Goal: Task Accomplishment & Management: Complete application form

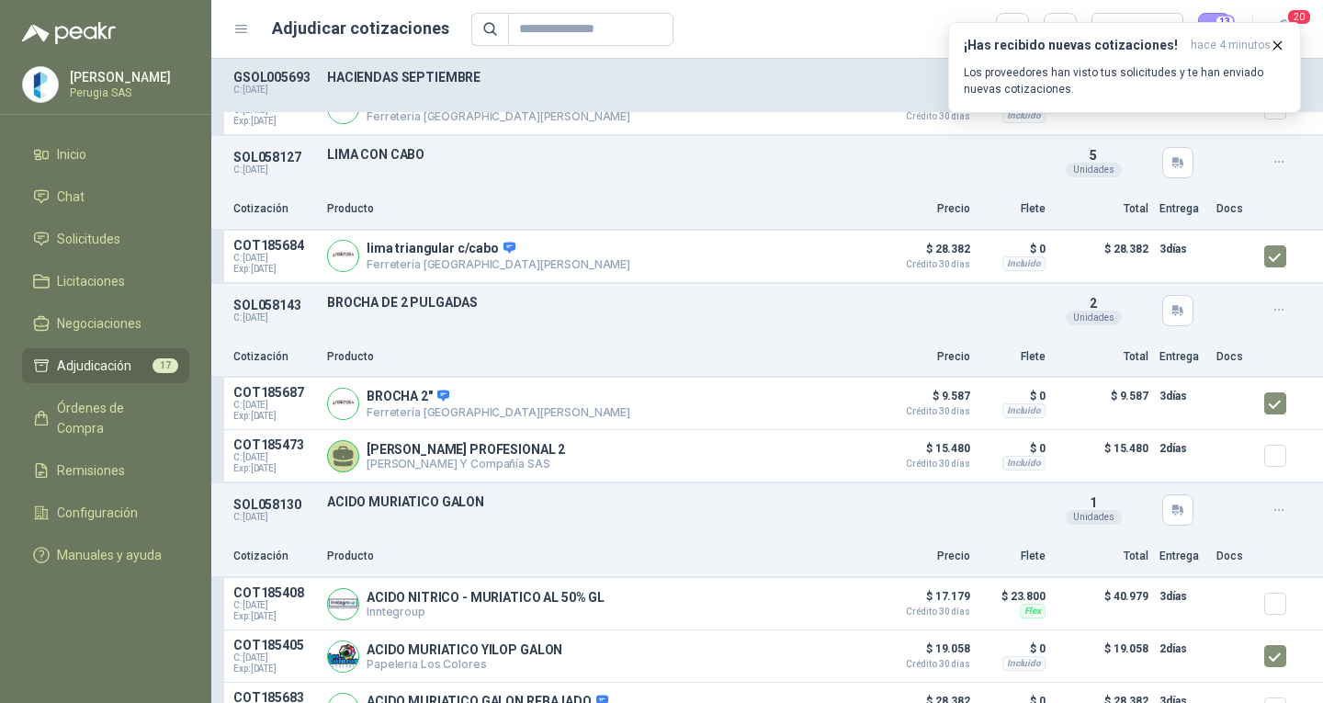
scroll to position [2931, 0]
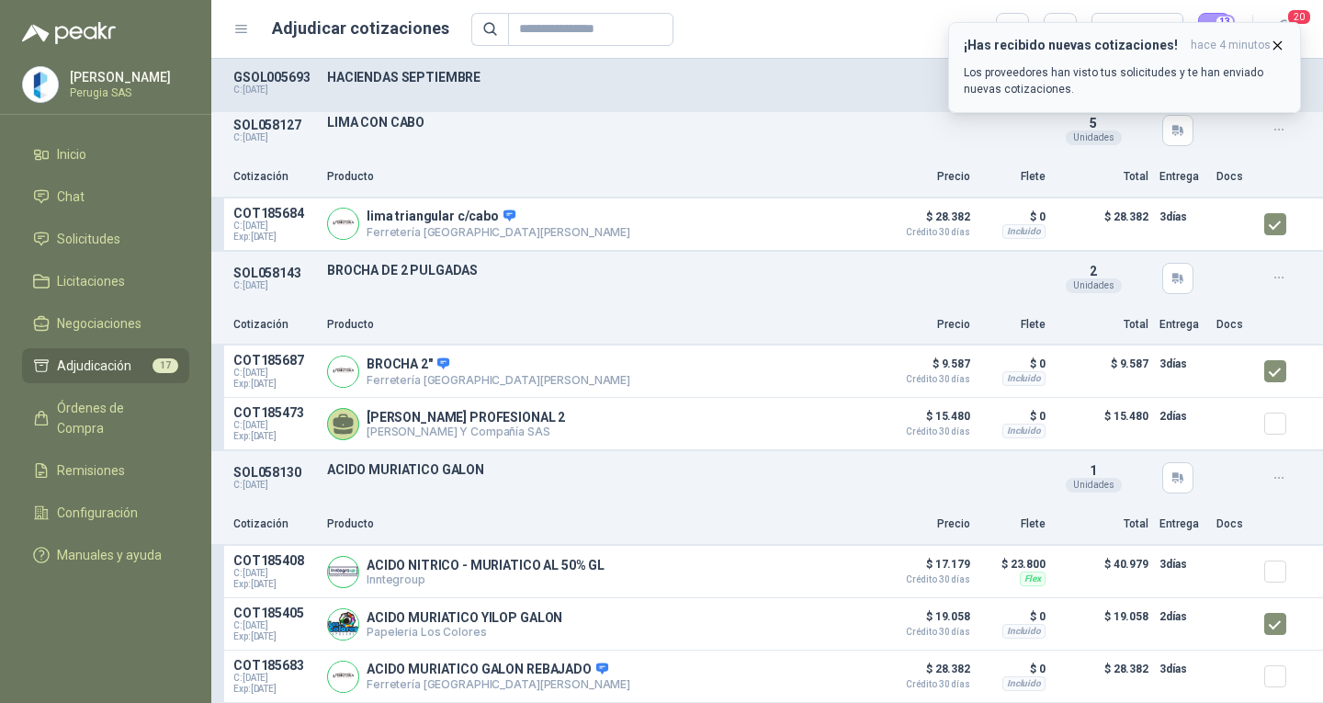
click at [1272, 45] on icon "button" at bounding box center [1277, 46] width 16 height 16
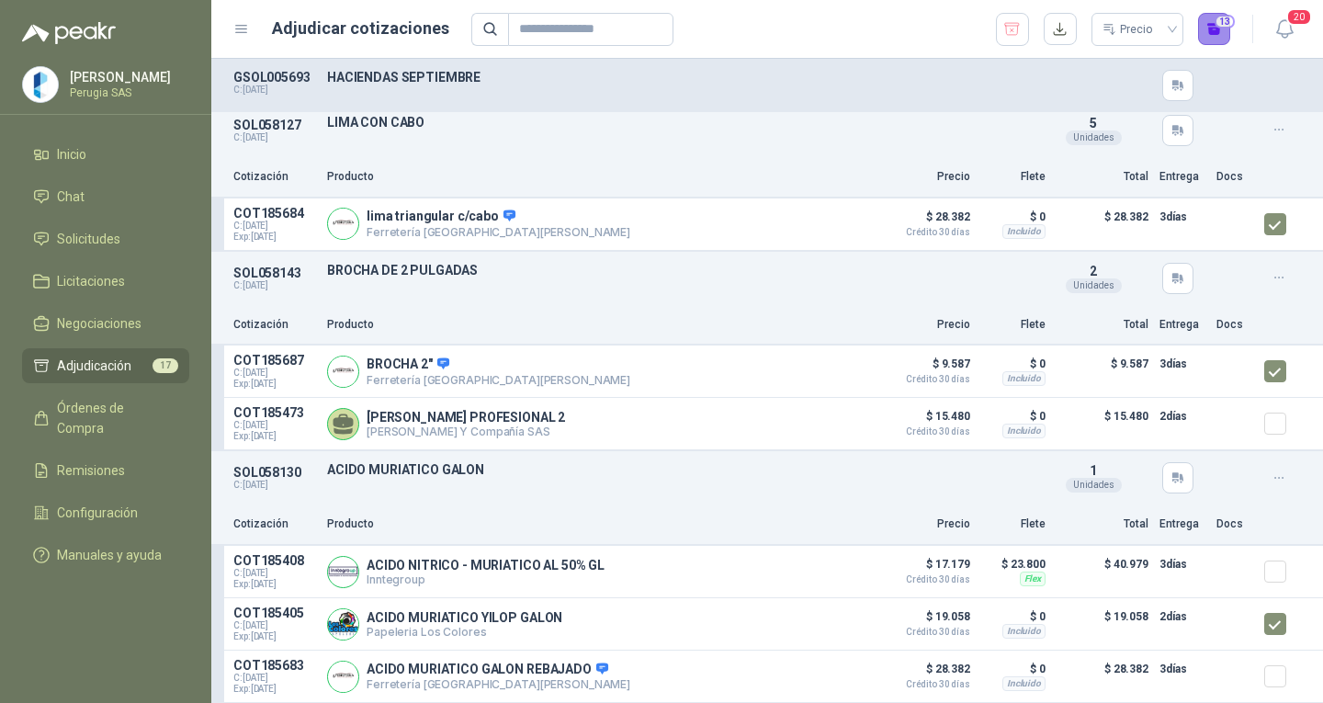
click at [1220, 17] on button "13" at bounding box center [1214, 29] width 33 height 33
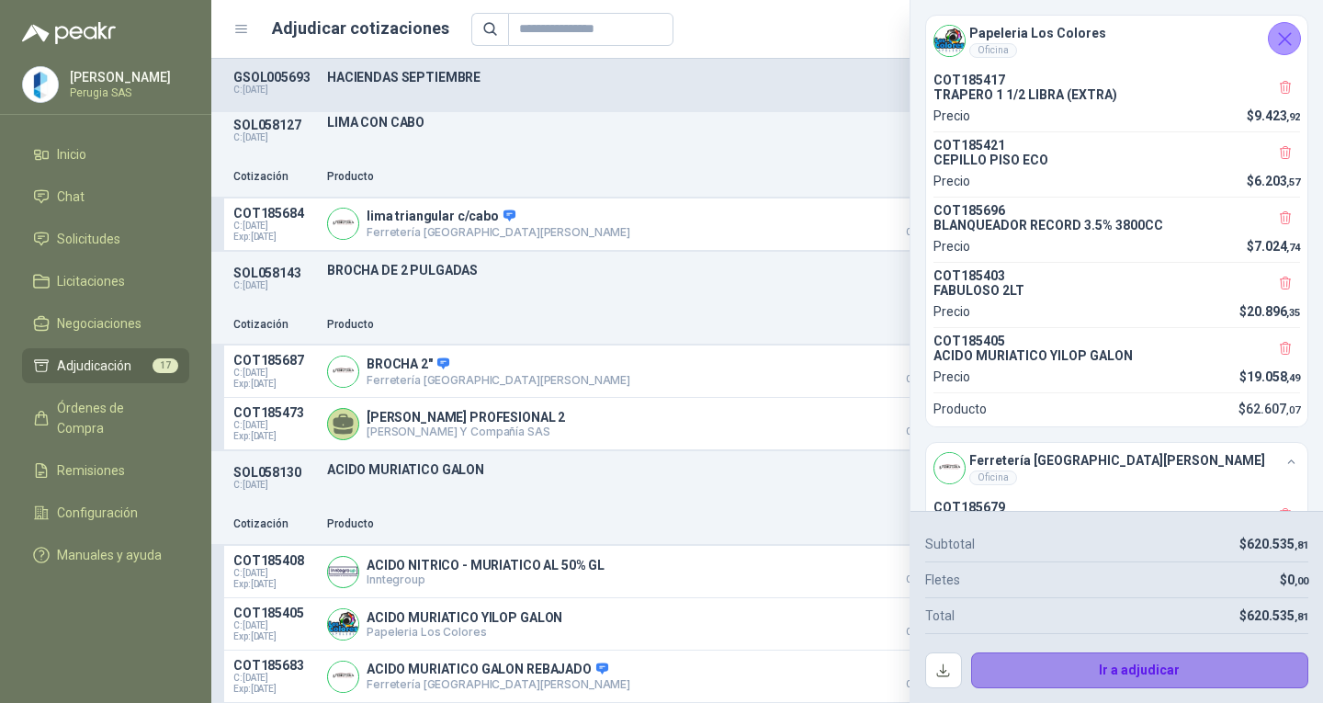
click at [1119, 665] on button "Ir a adjudicar" at bounding box center [1140, 670] width 338 height 37
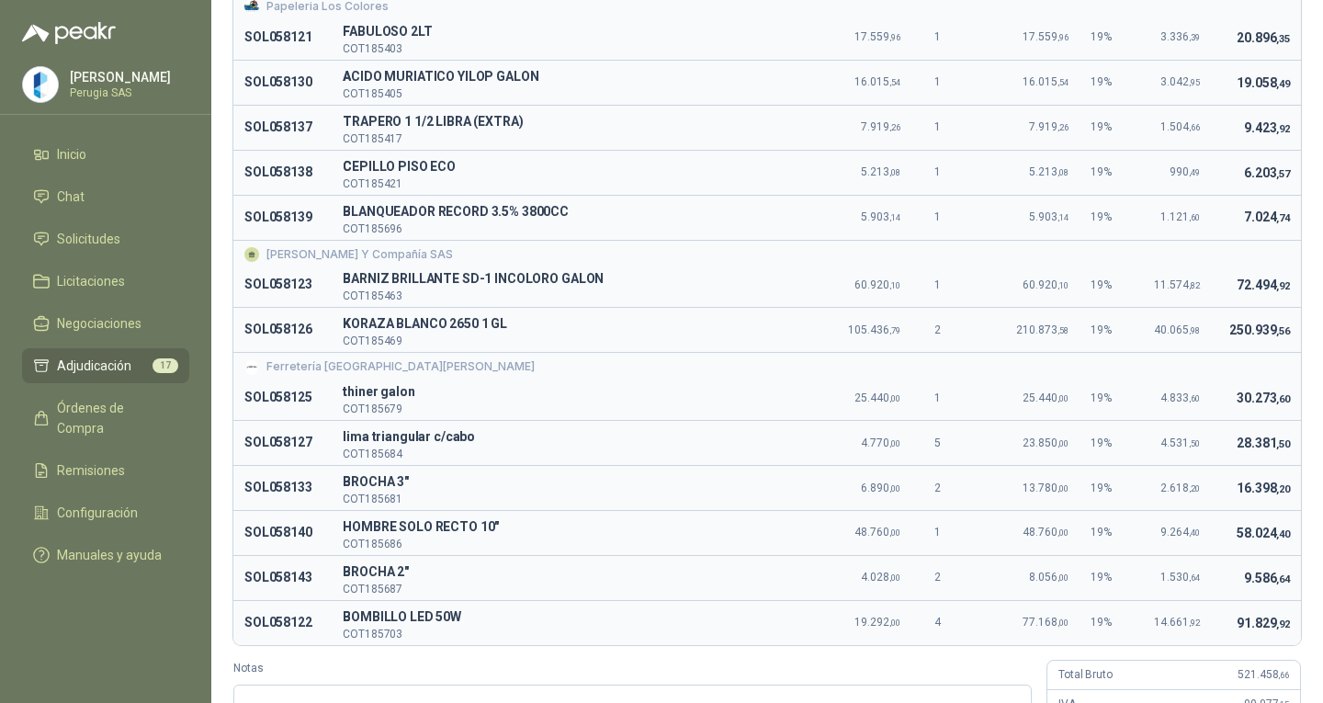
scroll to position [357, 0]
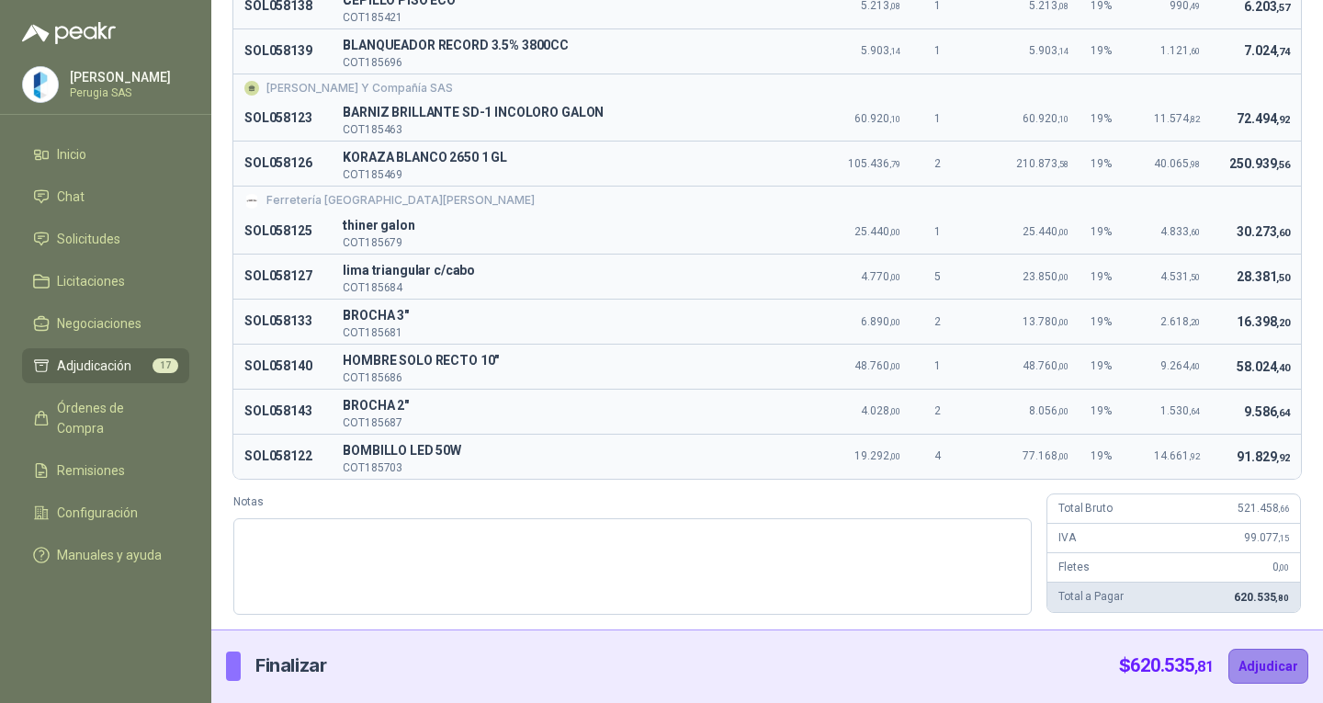
click at [1273, 668] on button "Adjudicar" at bounding box center [1268, 665] width 80 height 35
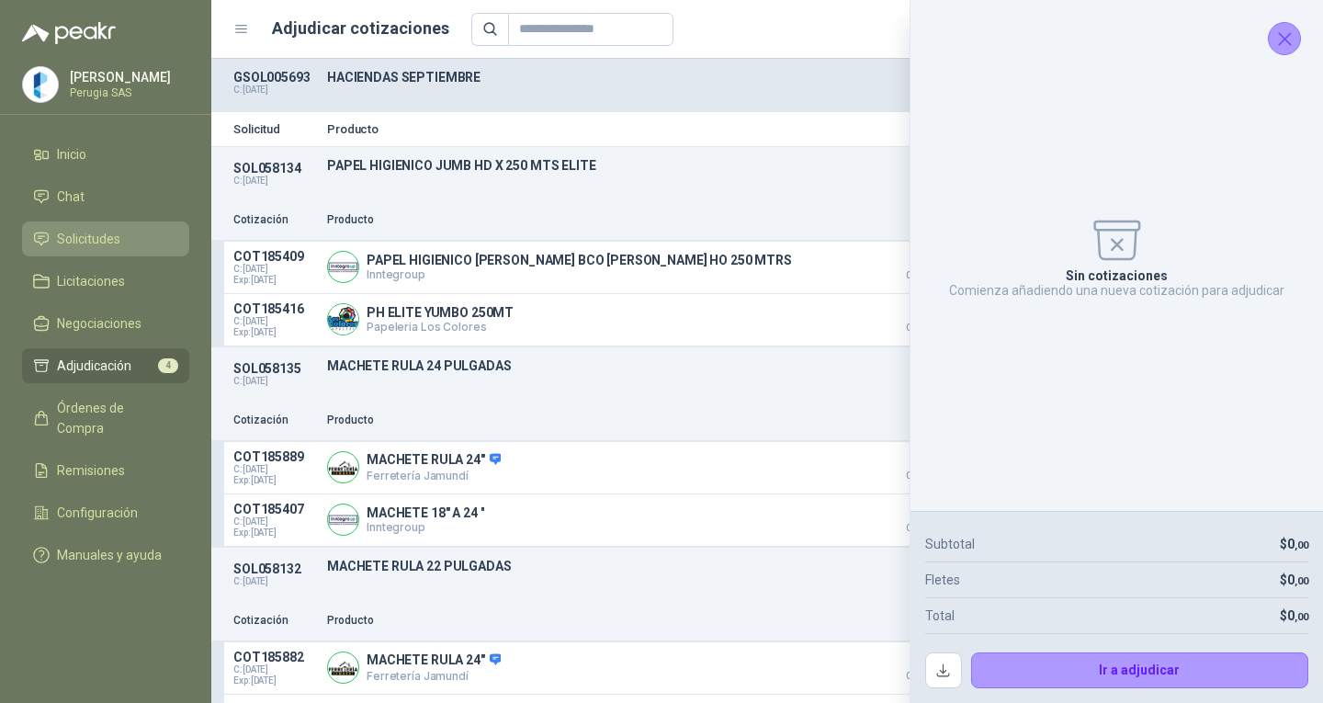
click at [84, 243] on span "Solicitudes" at bounding box center [88, 239] width 63 height 20
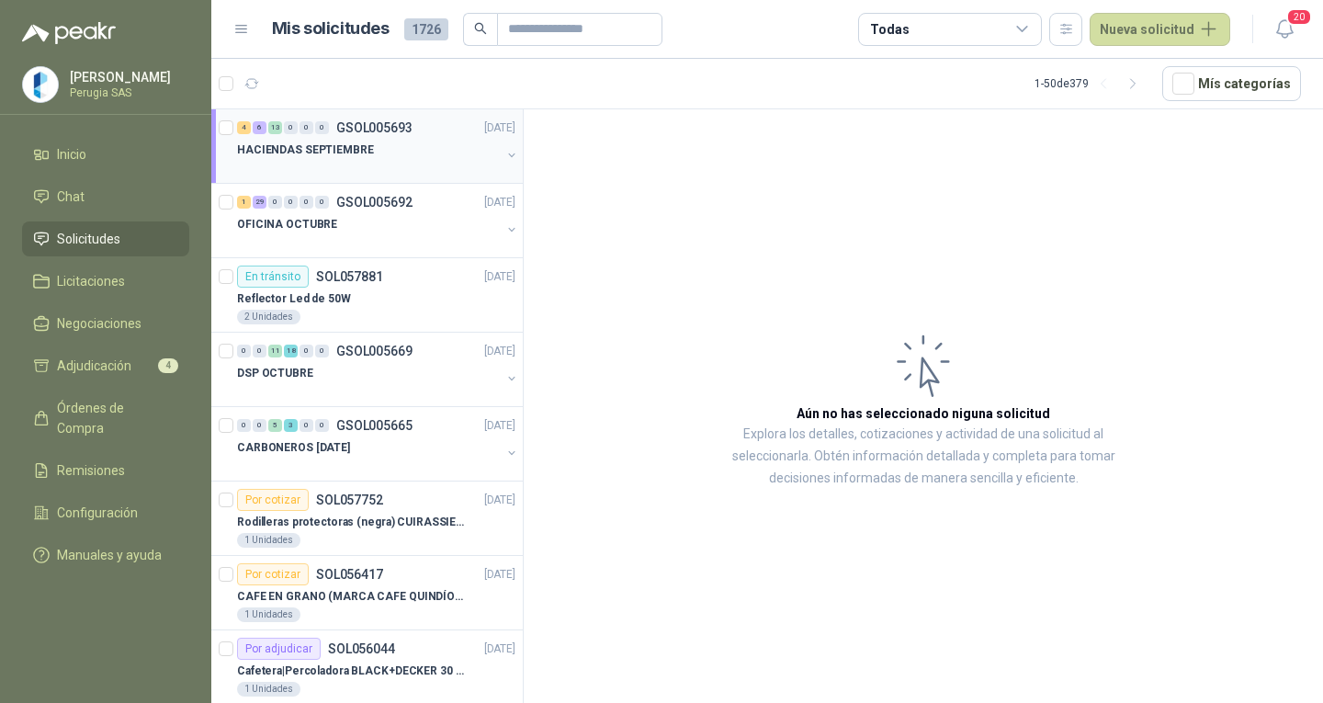
click at [390, 157] on div "HACIENDAS SEPTIEMBRE" at bounding box center [369, 150] width 264 height 22
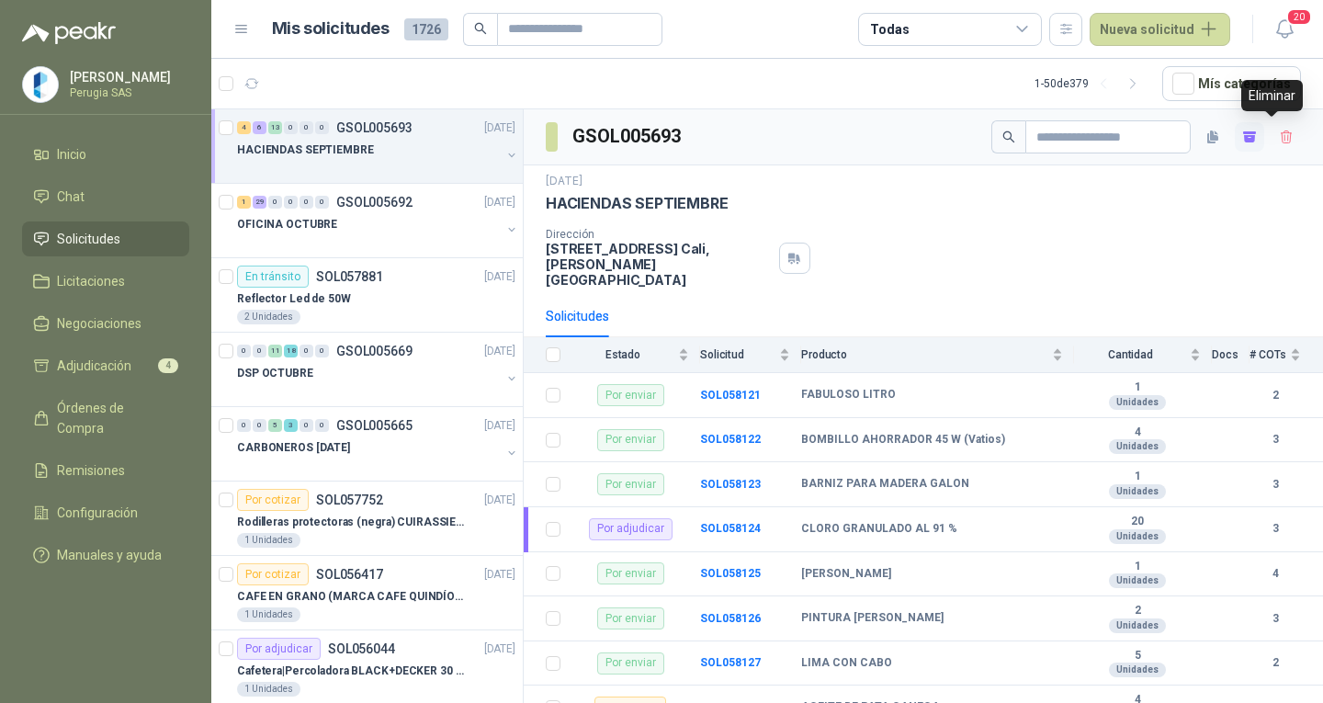
click at [1244, 135] on button "button" at bounding box center [1249, 136] width 29 height 29
click at [355, 159] on div "HACIENDAS SEPTIEMBRE" at bounding box center [369, 150] width 264 height 22
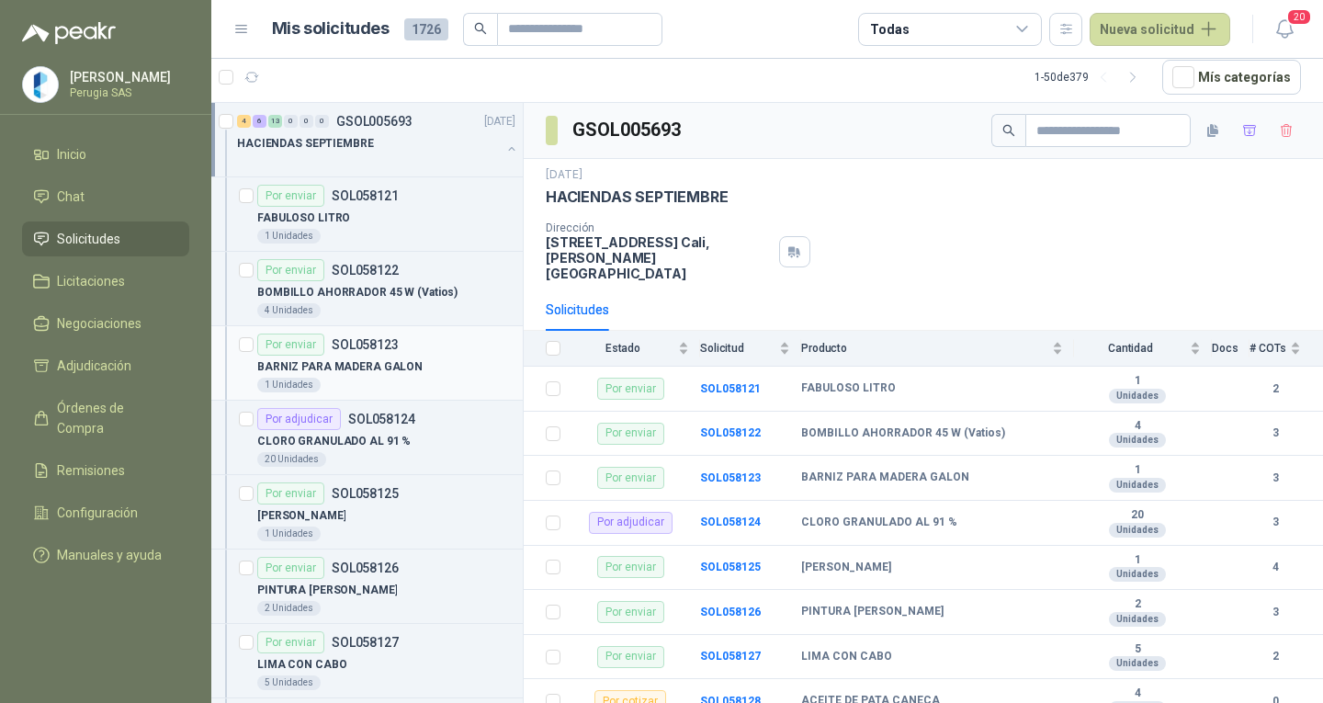
scroll to position [92, 0]
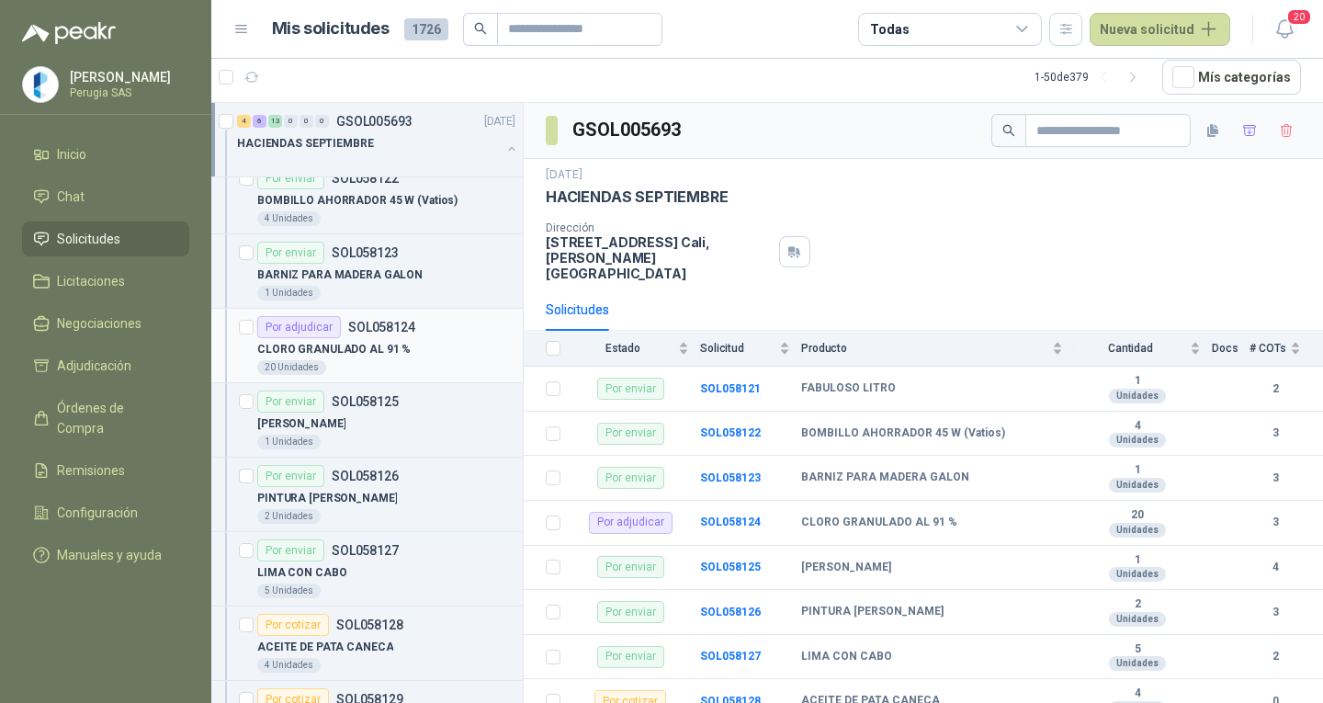
click at [361, 336] on div "Por adjudicar SOL058124" at bounding box center [336, 327] width 158 height 22
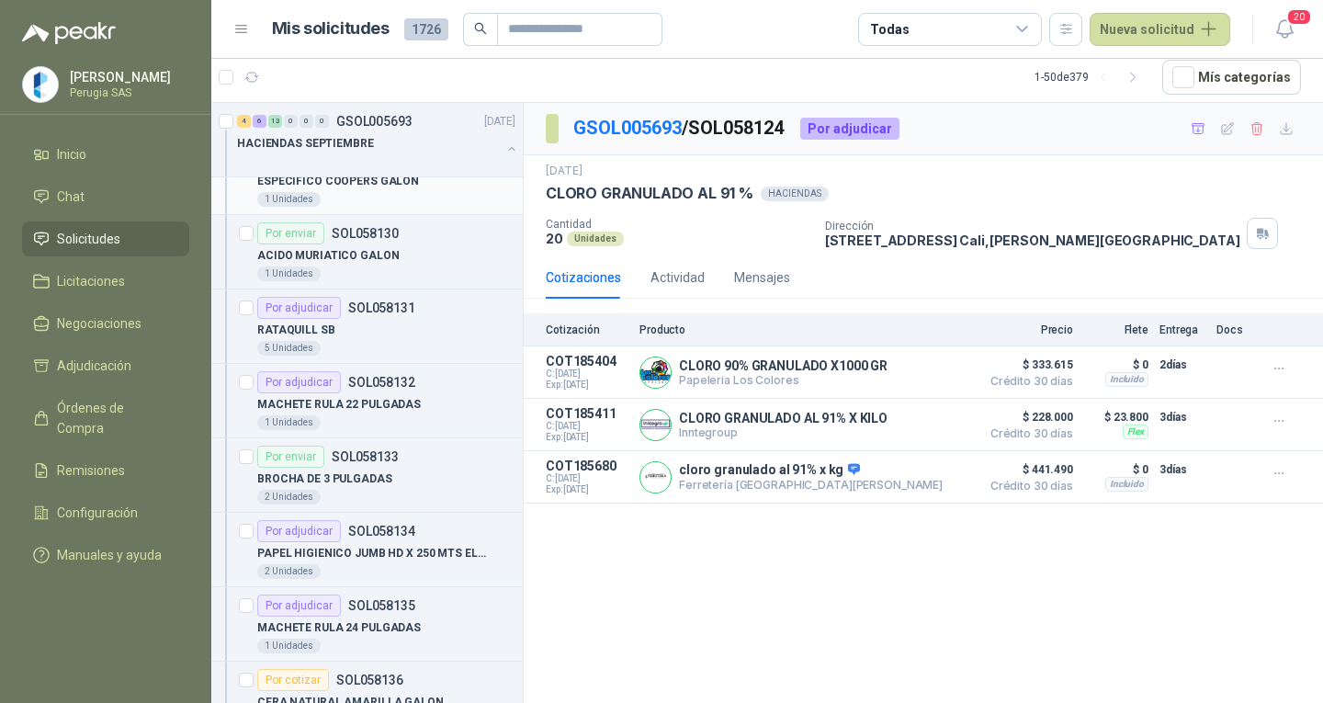
scroll to position [643, 0]
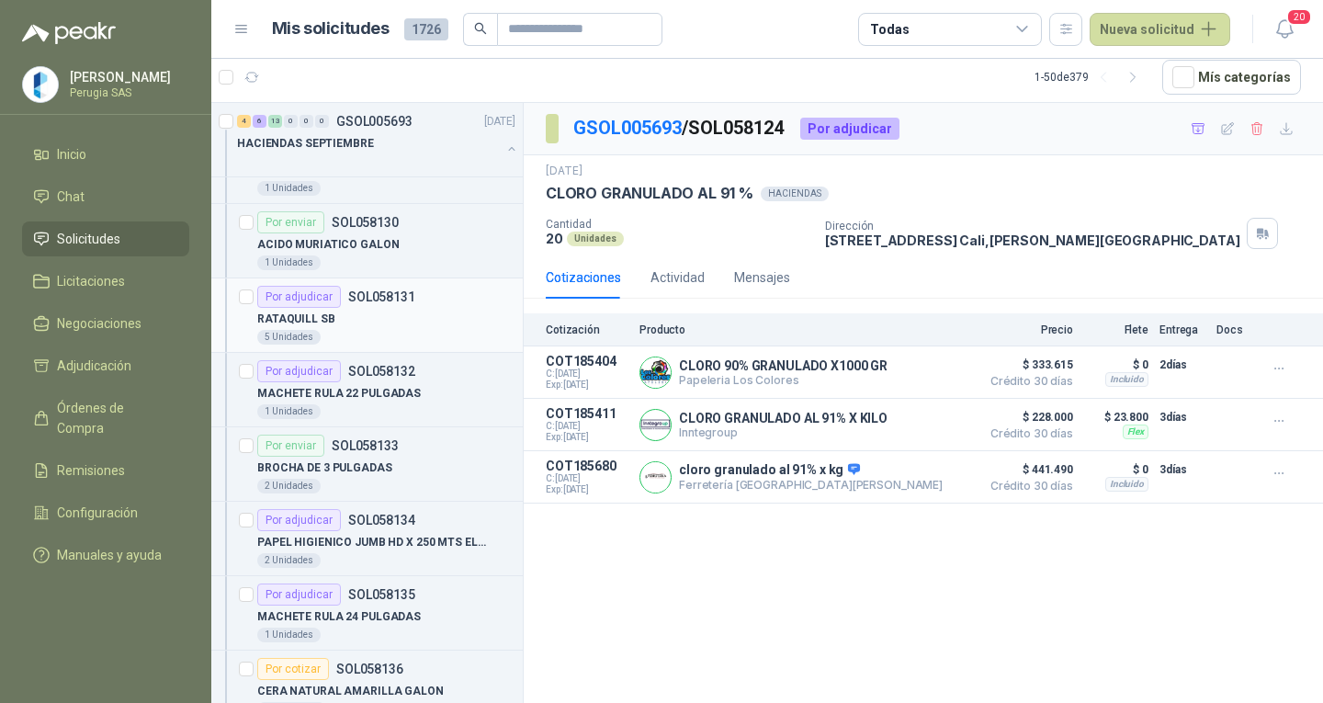
click at [378, 310] on div "RATAQUILL SB" at bounding box center [386, 319] width 258 height 22
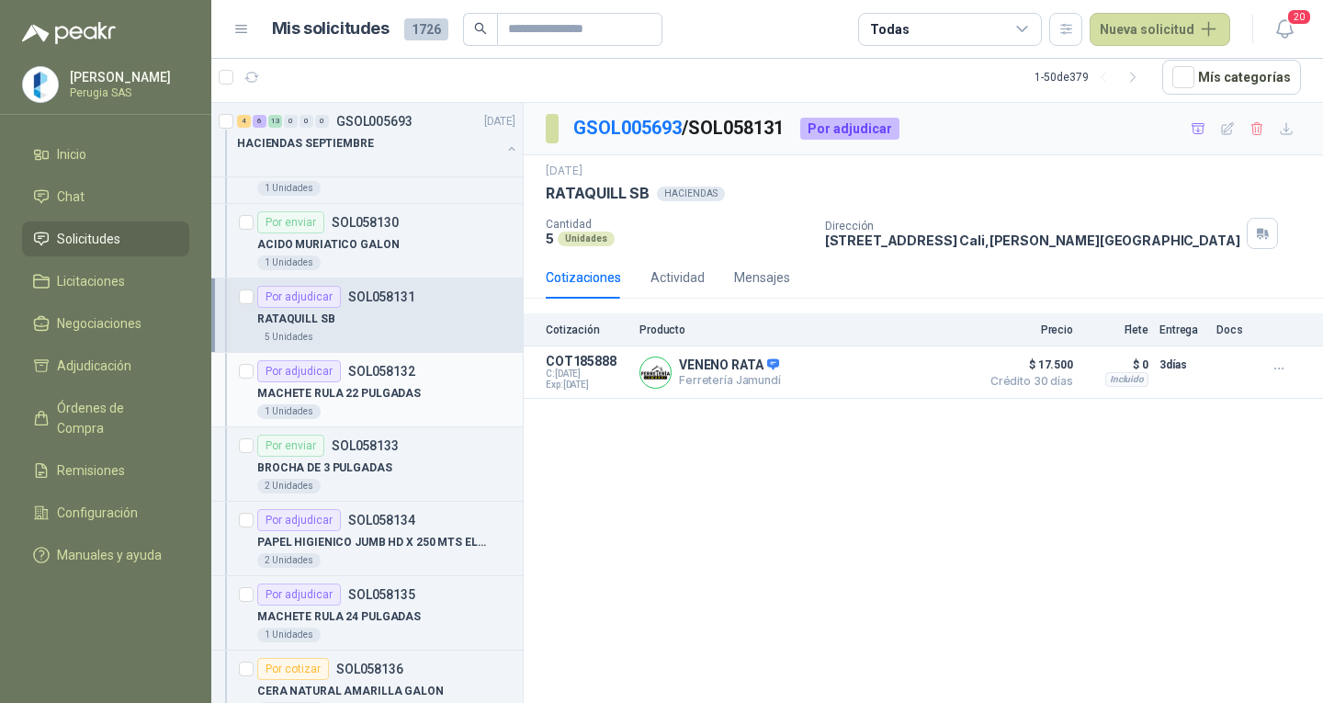
click at [365, 383] on div "MACHETE RULA 22 PULGADAS" at bounding box center [386, 393] width 258 height 22
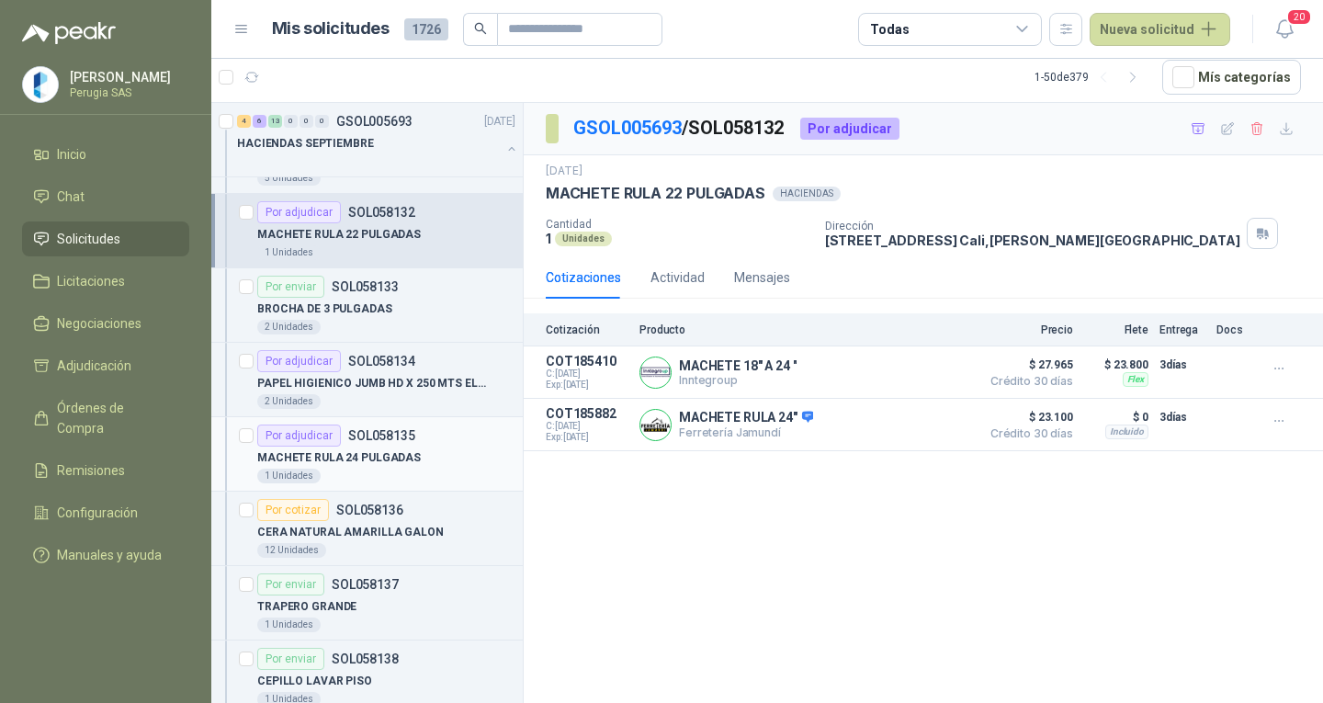
scroll to position [827, 0]
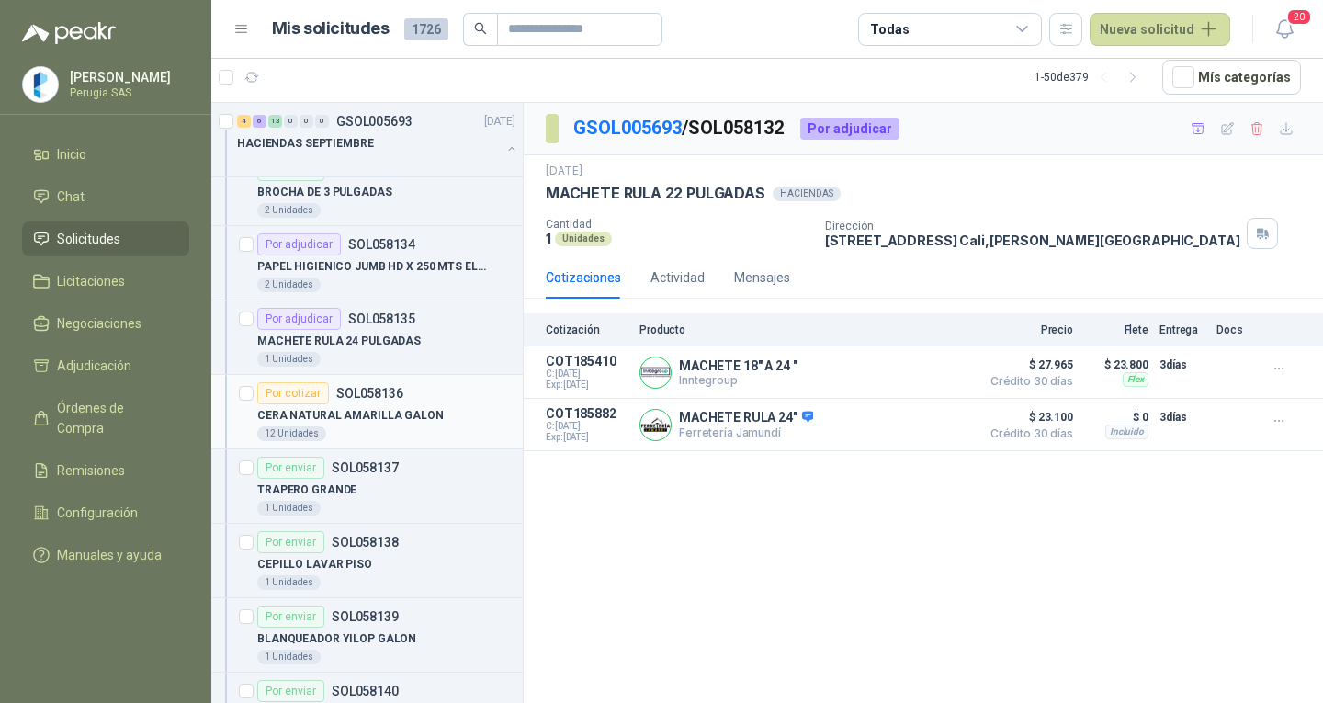
click at [364, 419] on p "CERA NATURAL AMARILLA GALON" at bounding box center [350, 415] width 186 height 17
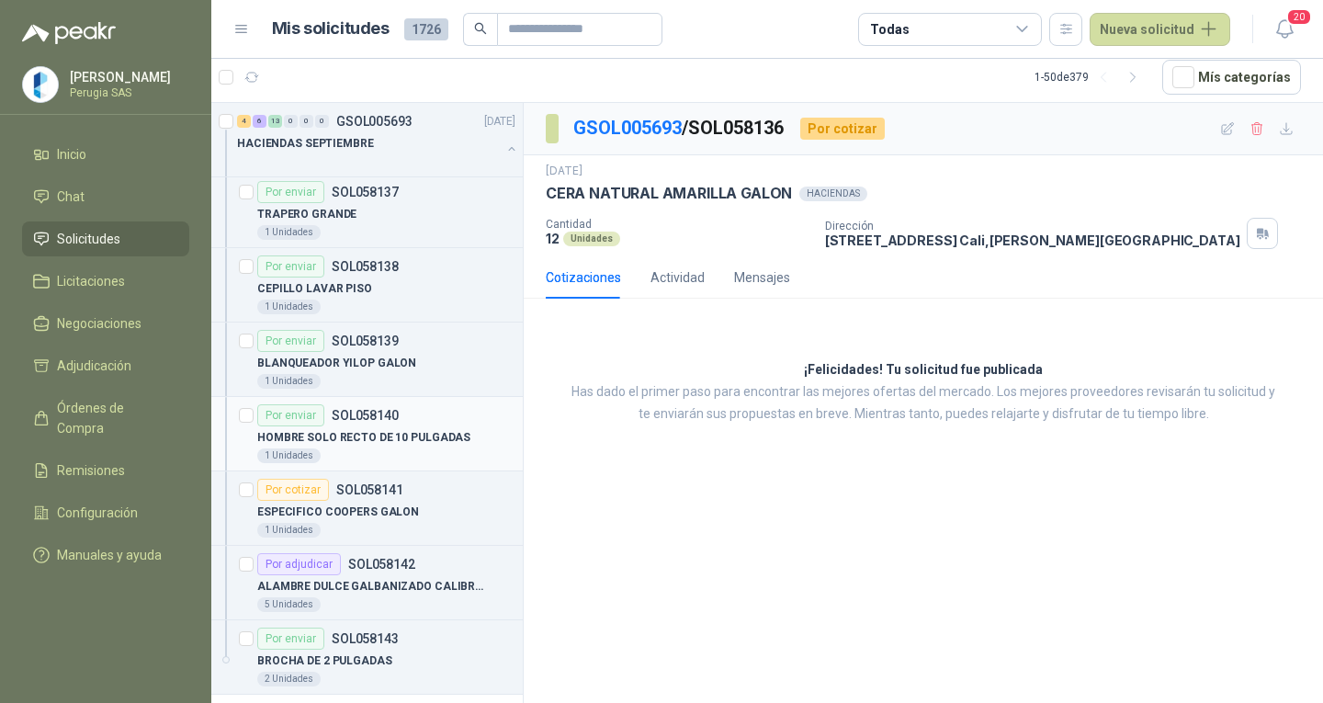
scroll to position [1378, 0]
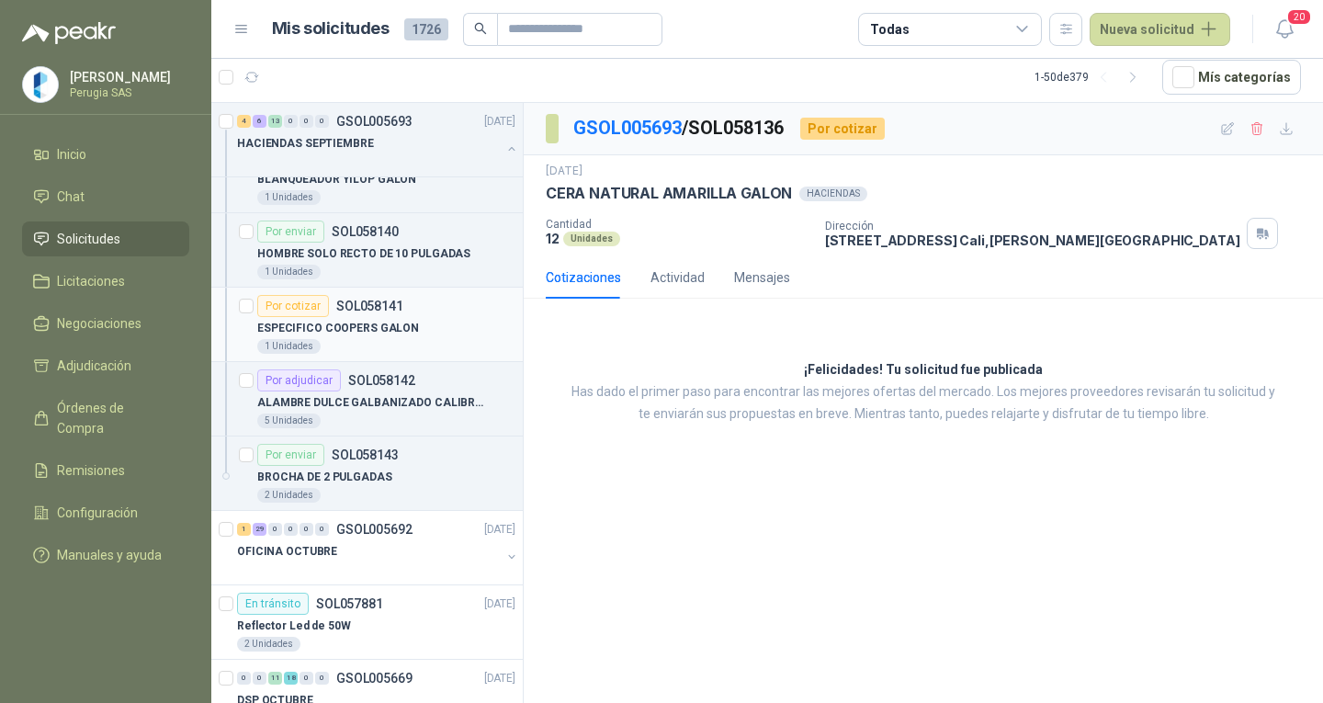
click at [345, 317] on div "ESPECIFICO COOPERS GALON" at bounding box center [386, 328] width 258 height 22
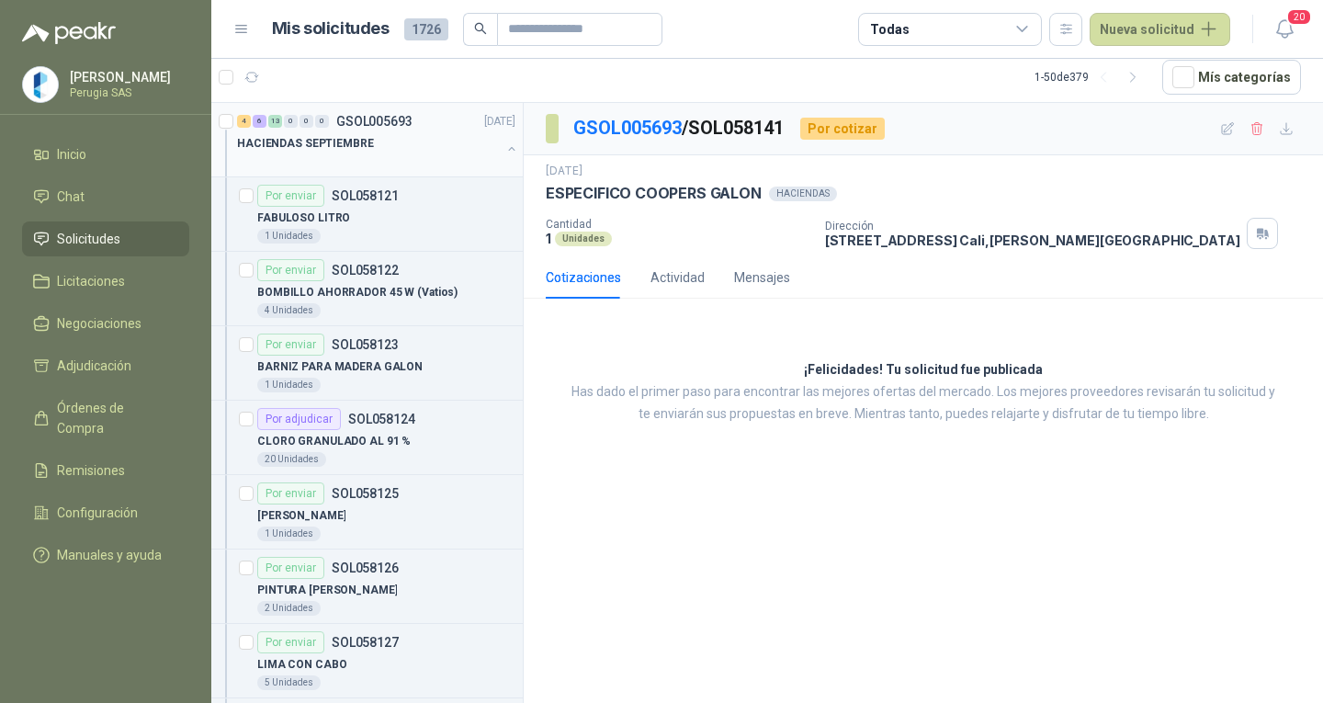
click at [355, 152] on div "HACIENDAS SEPTIEMBRE" at bounding box center [369, 143] width 264 height 22
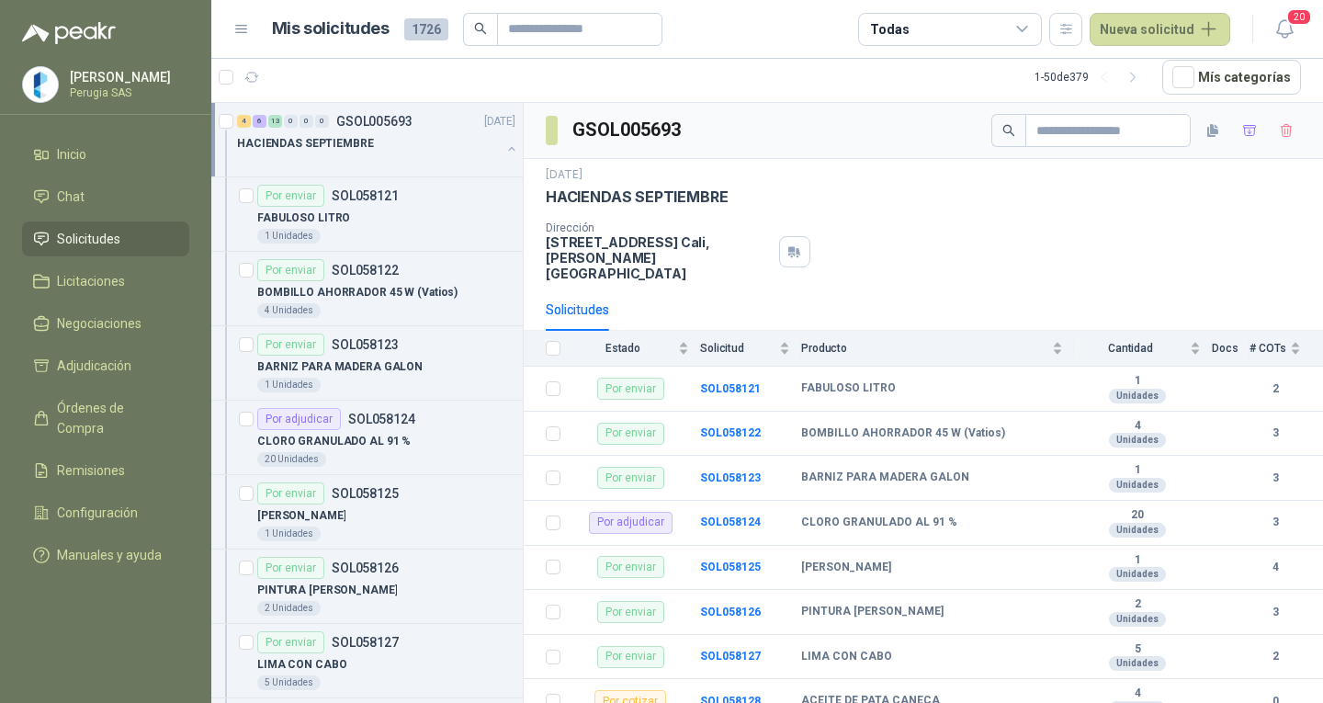
click at [413, 107] on div "4 6 13 0 0 0 GSOL005693 [DATE] HACIENDAS SEPTIEMBRE" at bounding box center [366, 140] width 311 height 74
click at [397, 123] on p "GSOL005693" at bounding box center [374, 121] width 76 height 13
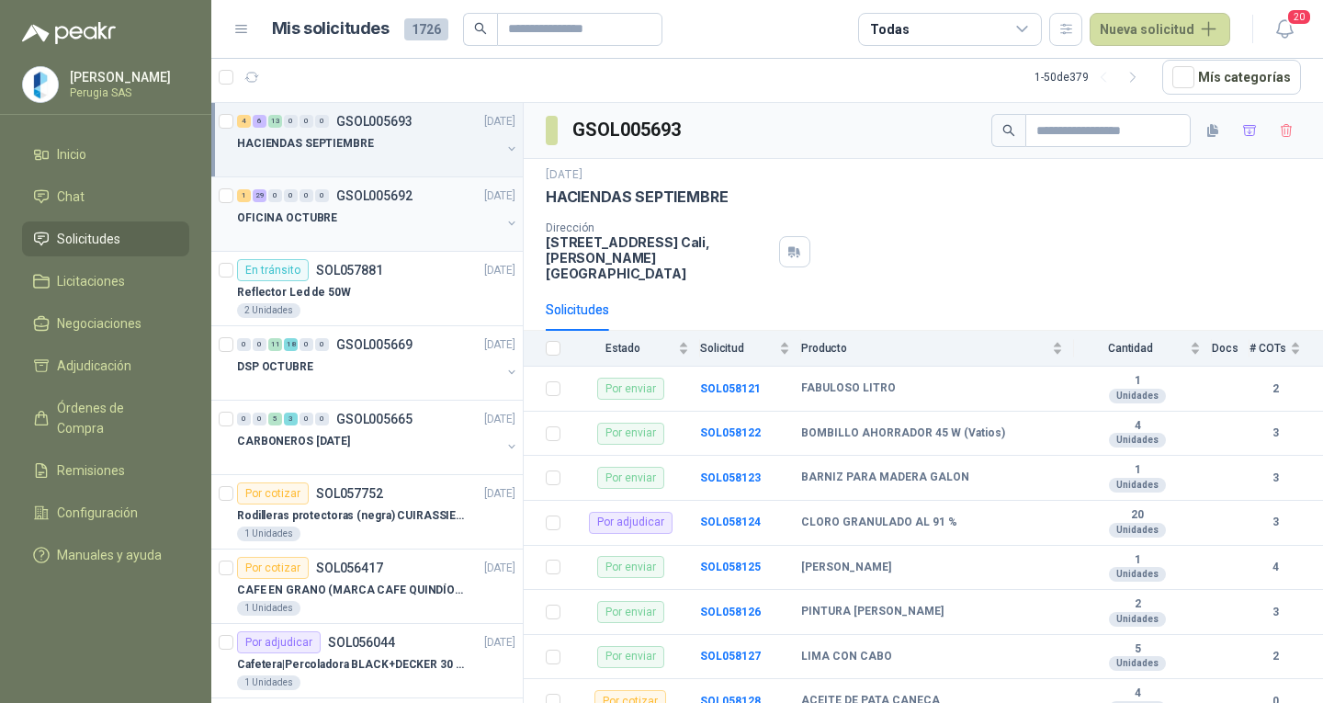
click at [436, 190] on div "1 29 0 0 0 0 GSOL005692 [DATE]" at bounding box center [378, 196] width 282 height 22
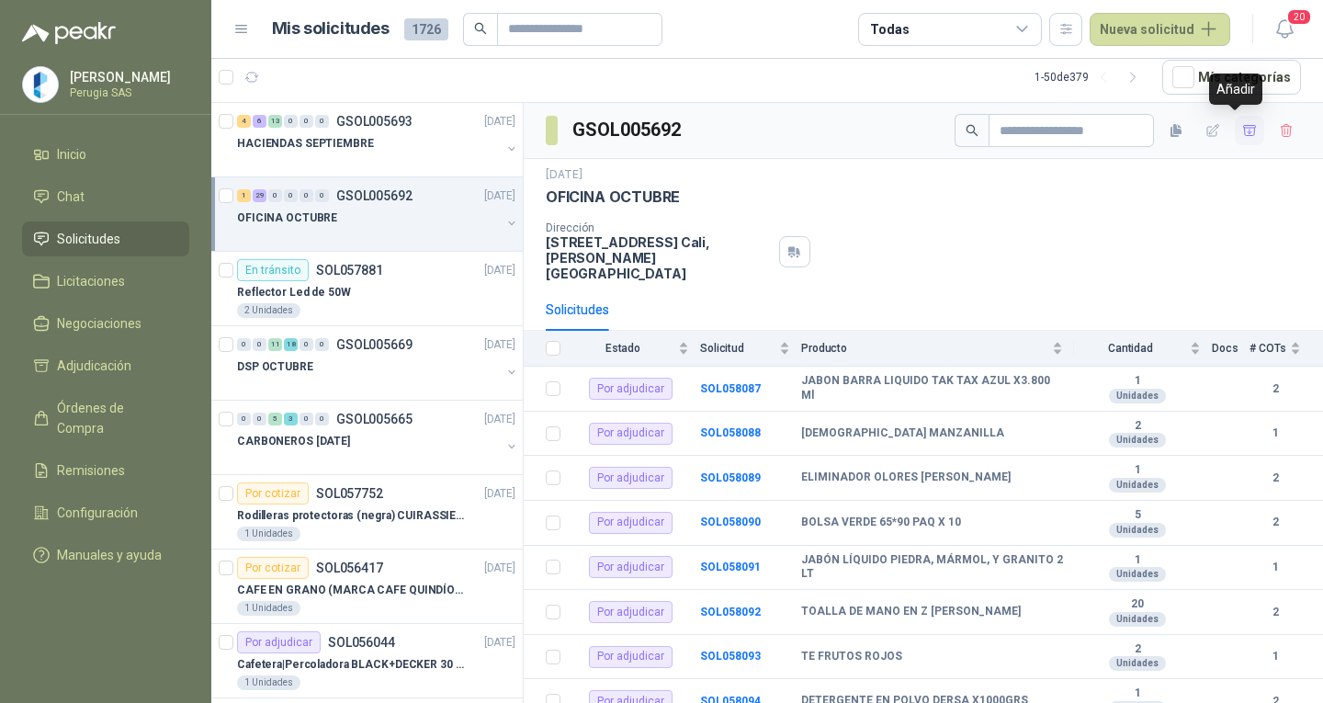
click at [1245, 130] on button "button" at bounding box center [1249, 130] width 29 height 29
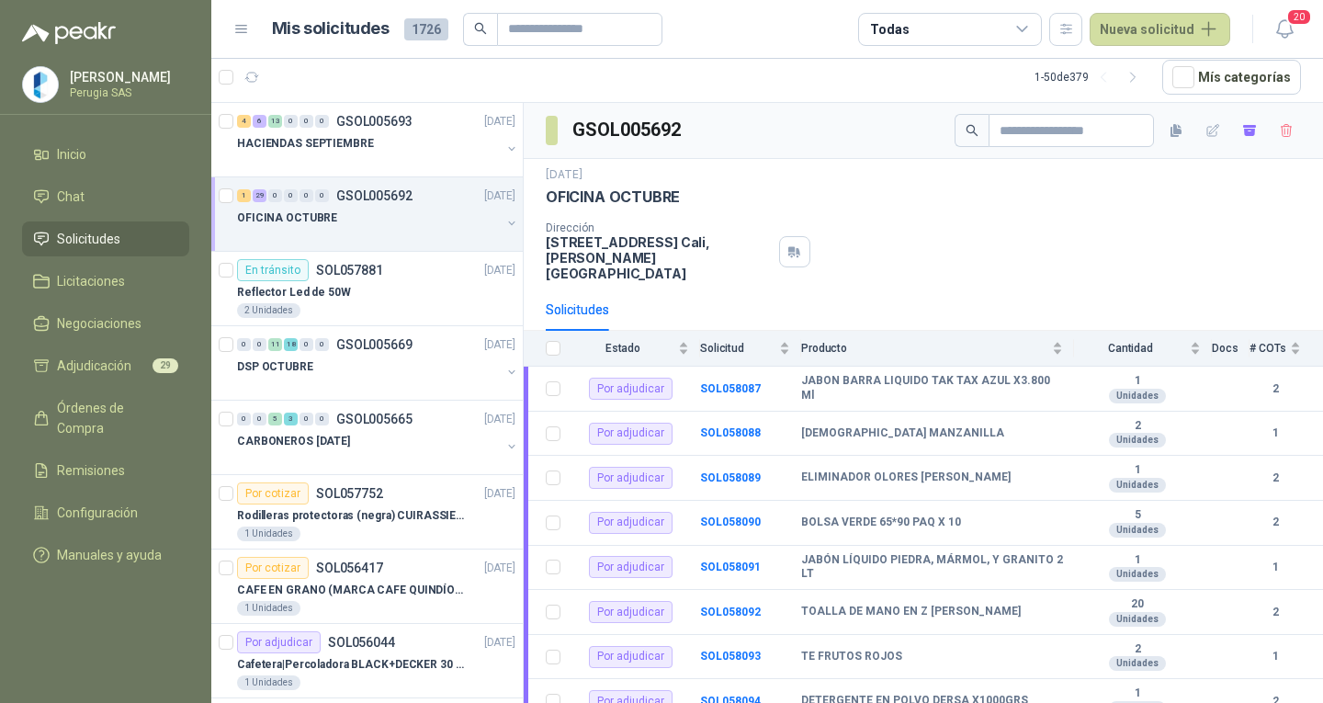
click at [379, 219] on div "OFICINA OCTUBRE" at bounding box center [369, 218] width 264 height 22
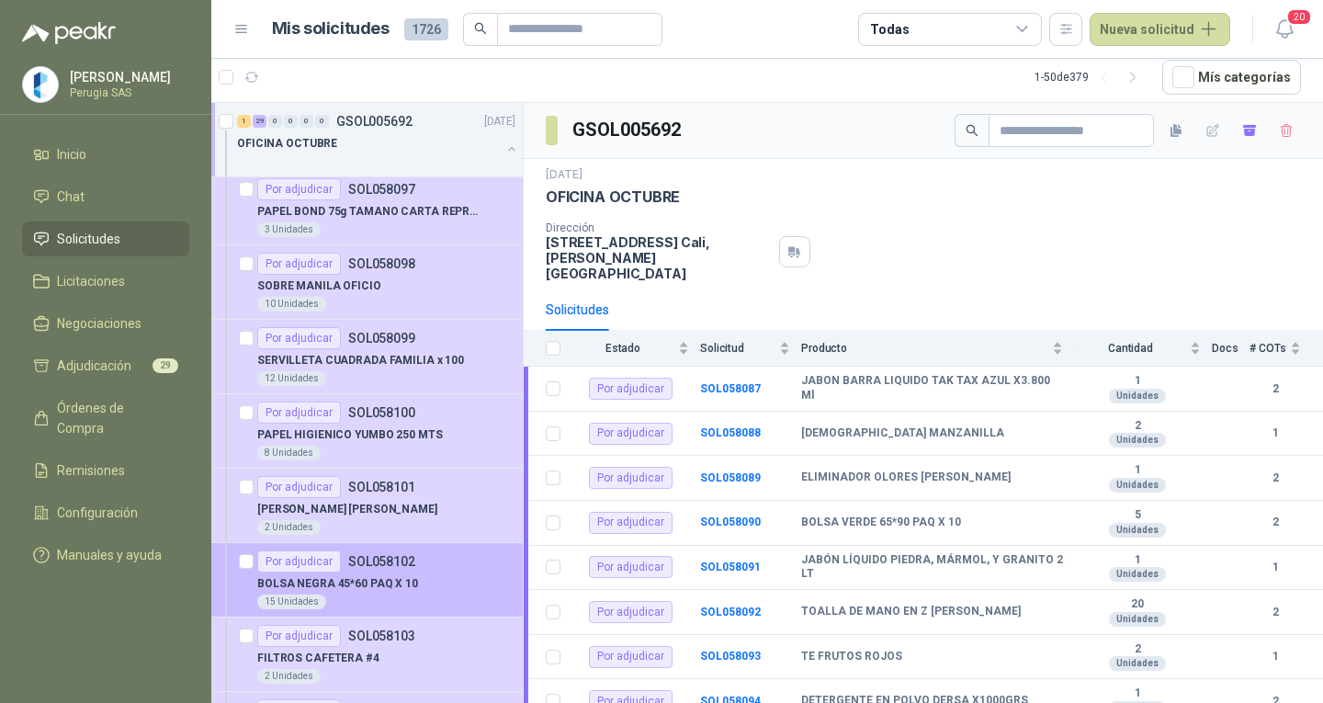
scroll to position [735, 0]
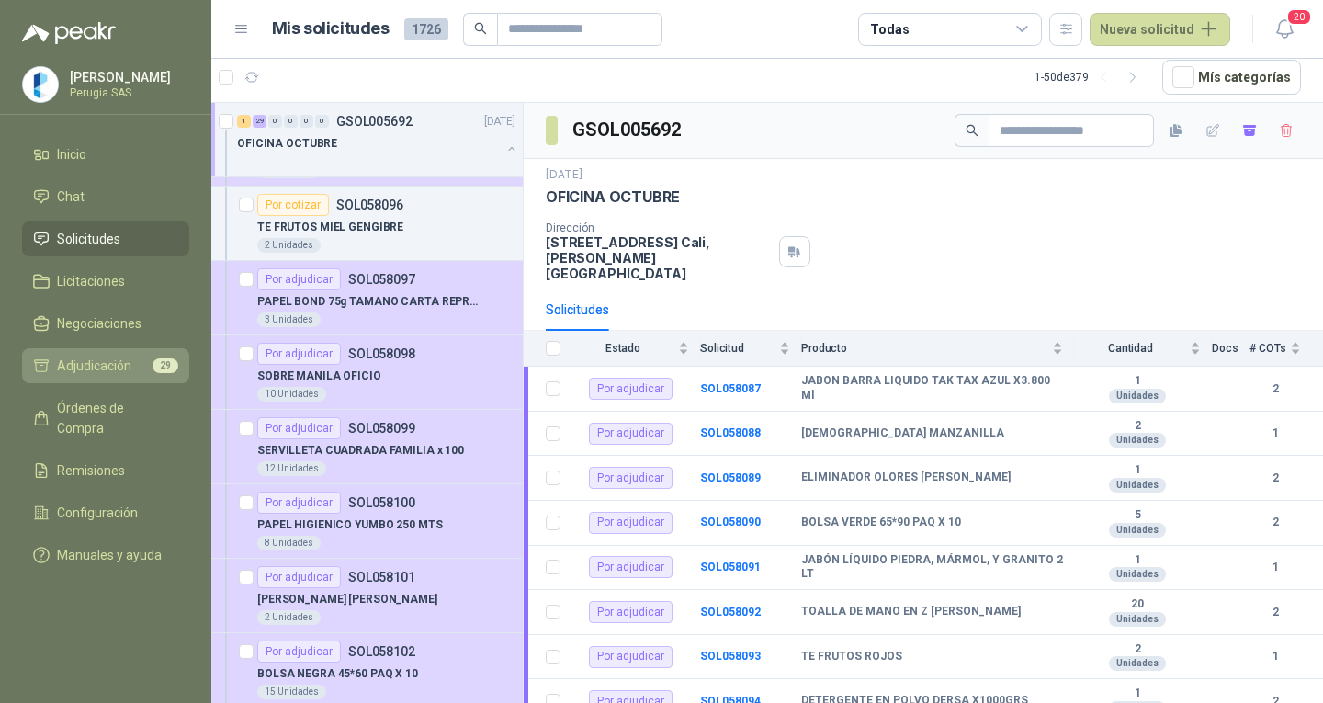
click at [96, 376] on span "Adjudicación" at bounding box center [94, 365] width 74 height 20
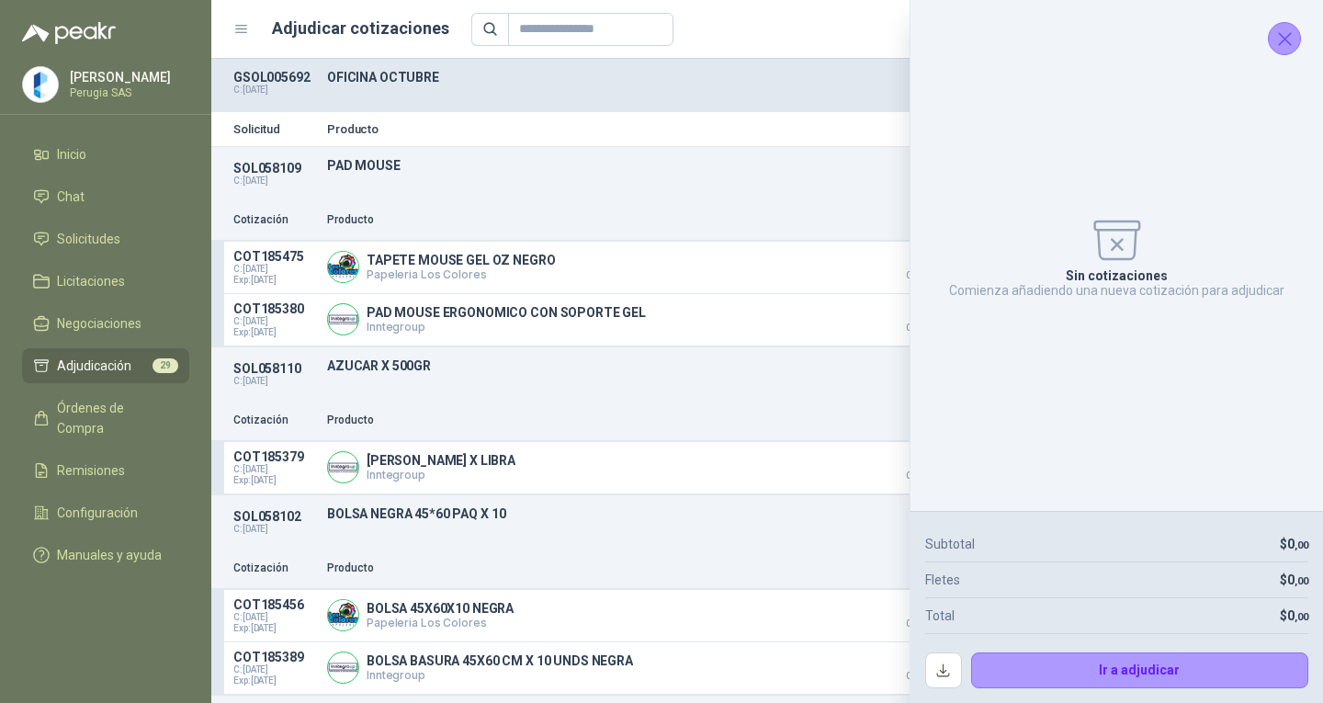
drag, startPoint x: 1278, startPoint y: 45, endPoint x: 1257, endPoint y: 36, distance: 23.0
click at [1279, 45] on icon "Cerrar" at bounding box center [1284, 39] width 23 height 23
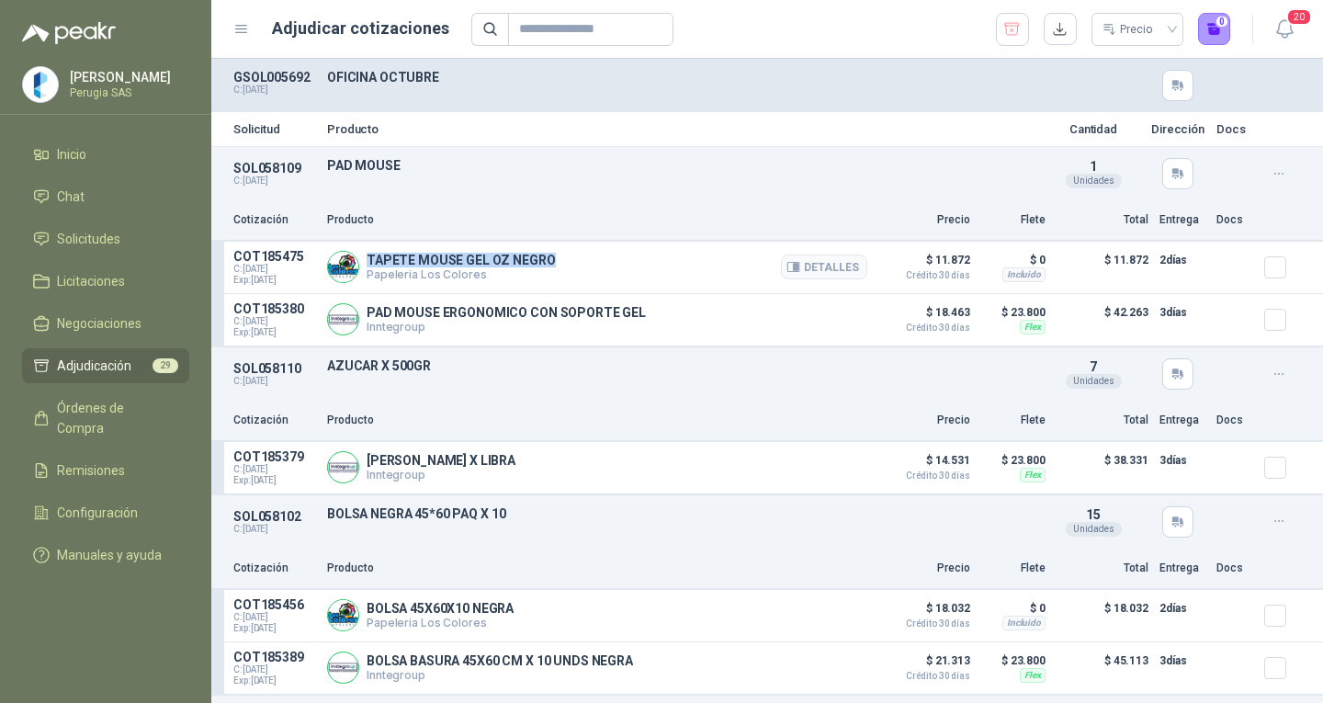
drag, startPoint x: 531, startPoint y: 260, endPoint x: 366, endPoint y: 257, distance: 164.4
click at [366, 257] on div "TAPETE MOUSE GEL OZ NEGRO Papeleria Los Colores Detalles" at bounding box center [597, 267] width 540 height 37
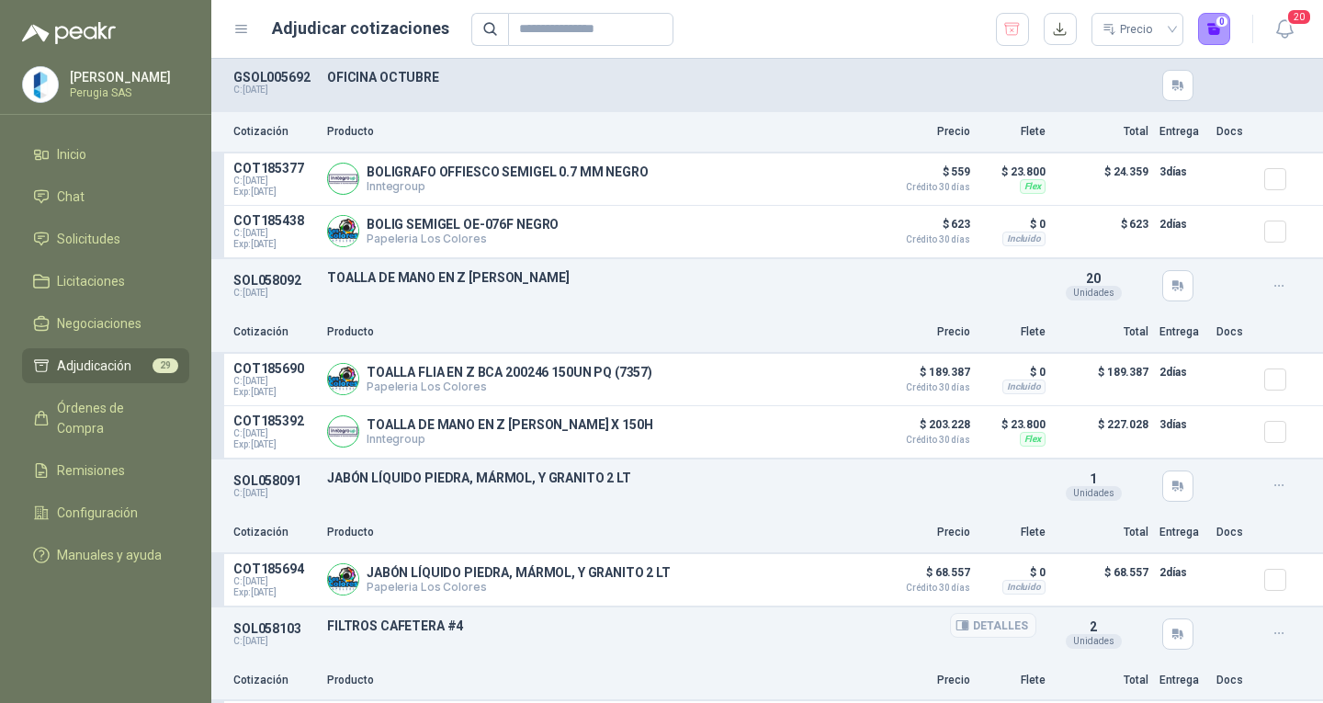
scroll to position [4548, 0]
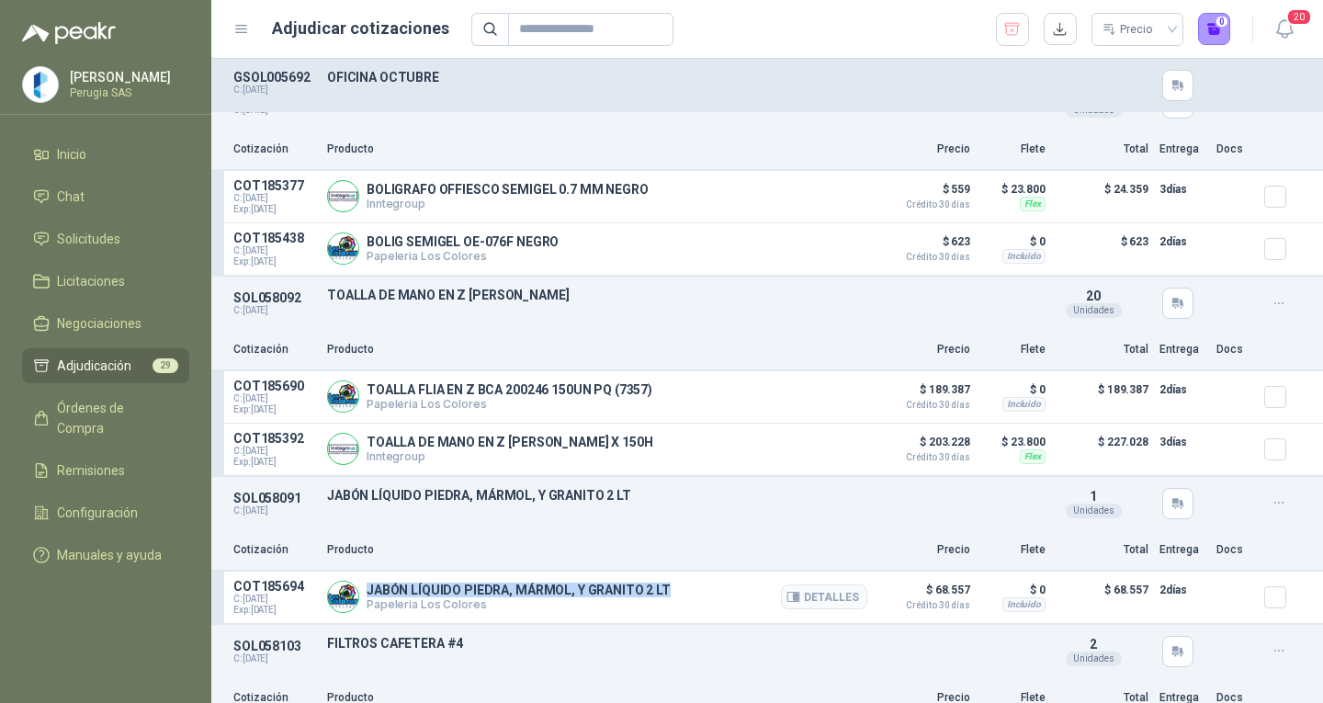
drag, startPoint x: 369, startPoint y: 594, endPoint x: 674, endPoint y: 597, distance: 305.0
click at [674, 597] on div "JABÓN LÍQUIDO PIEDRA, MÁRMOL, Y [PERSON_NAME] 2 LT Papeleria Los Colores Detall…" at bounding box center [597, 597] width 540 height 37
drag, startPoint x: 662, startPoint y: 591, endPoint x: 368, endPoint y: 595, distance: 294.0
click at [368, 595] on p "JABÓN LÍQUIDO PIEDRA, MÁRMOL, Y GRANITO 2 LT" at bounding box center [518, 589] width 304 height 15
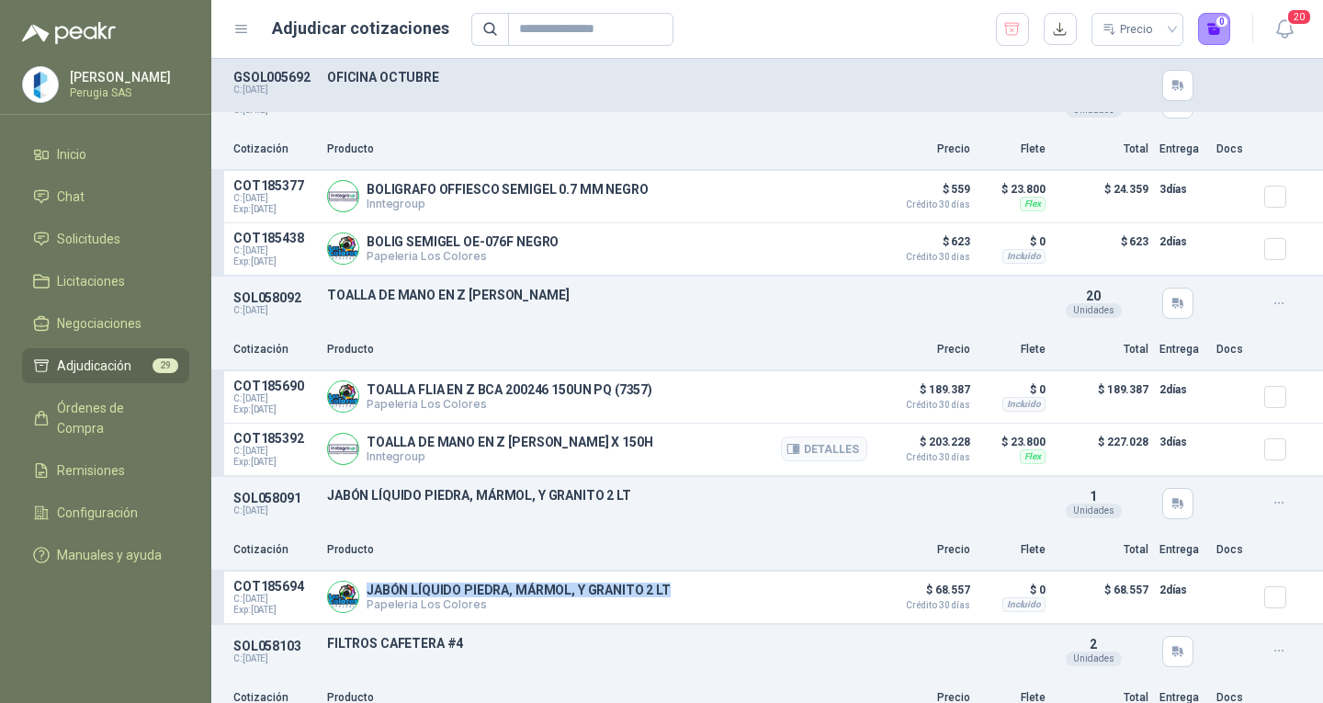
copy p "JABÓN LÍQUIDO PIEDRA, MÁRMOL, Y GRANITO 2 LT"
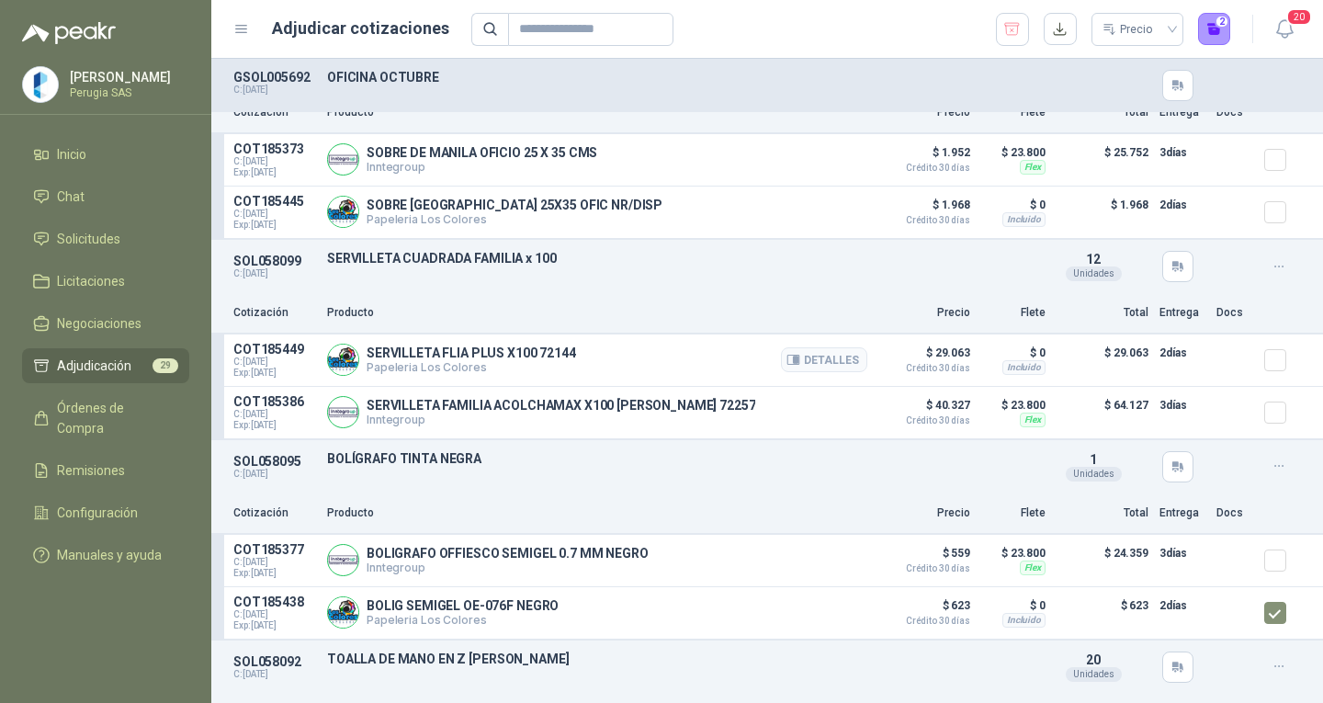
scroll to position [4088, 0]
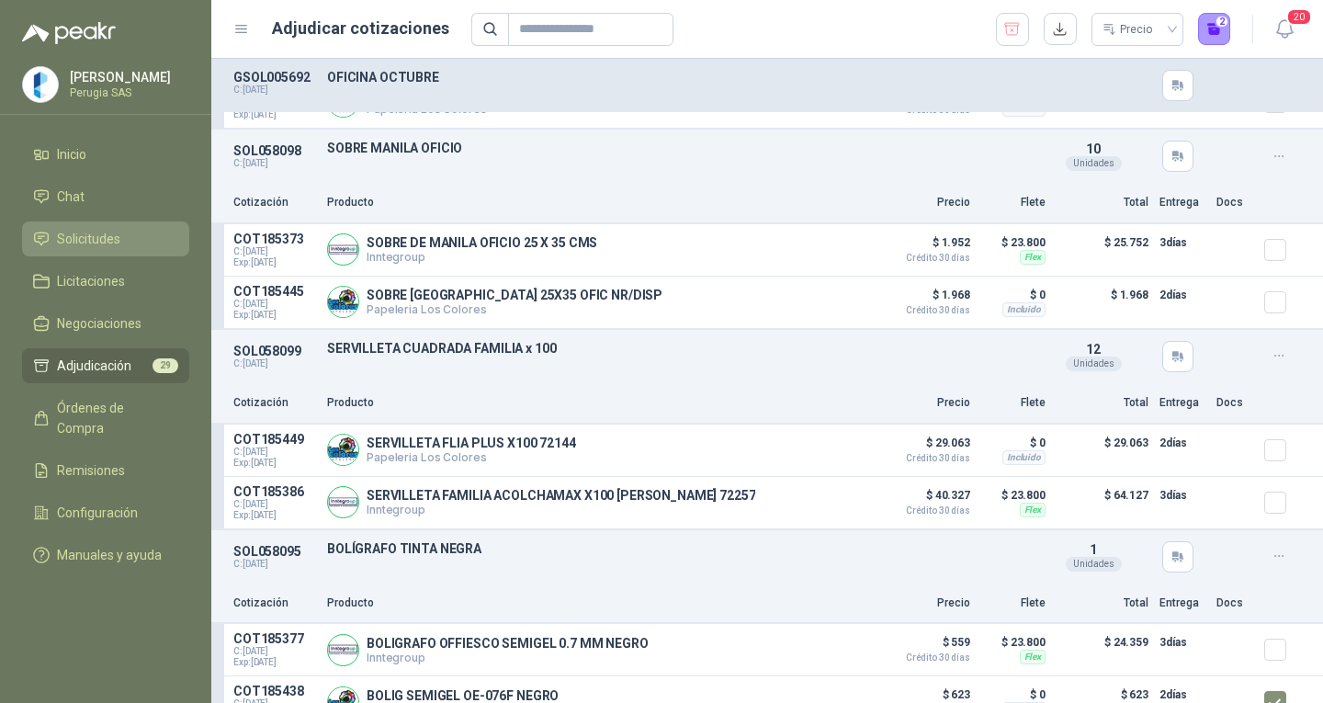
click at [133, 237] on li "Solicitudes" at bounding box center [105, 239] width 145 height 20
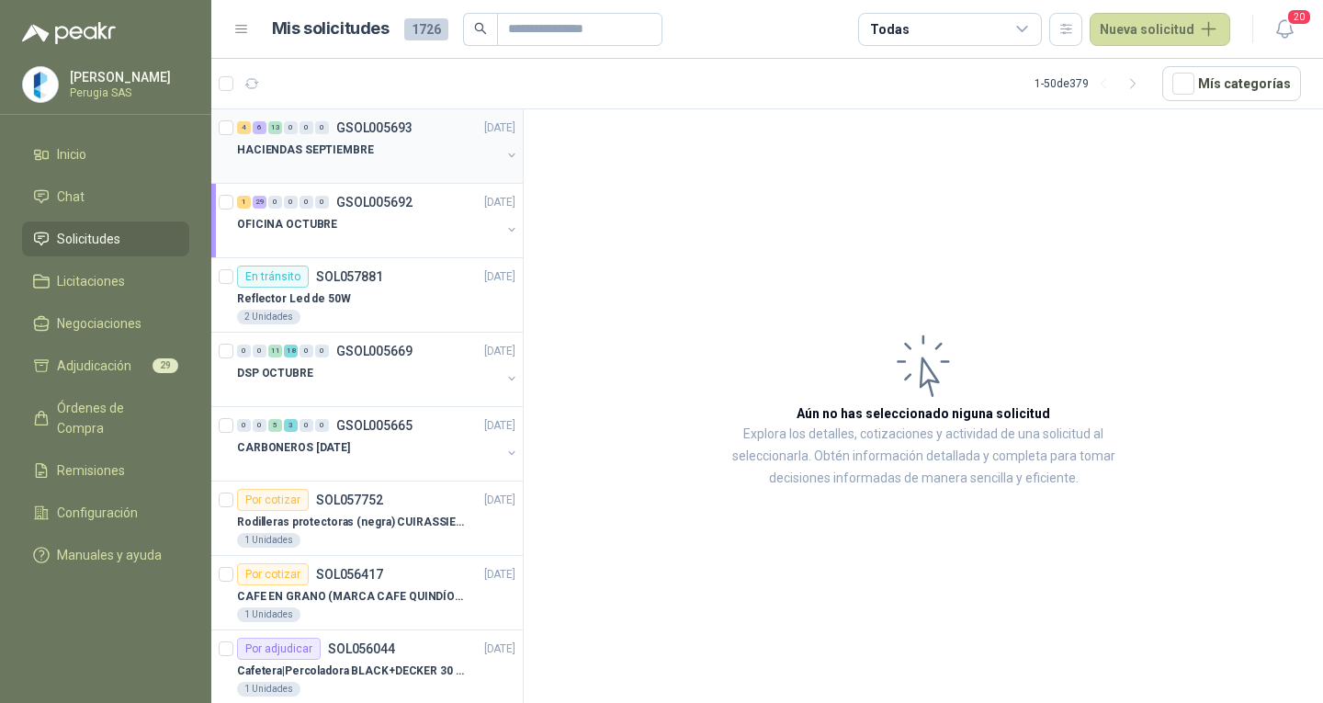
click at [385, 145] on div "HACIENDAS SEPTIEMBRE" at bounding box center [369, 150] width 264 height 22
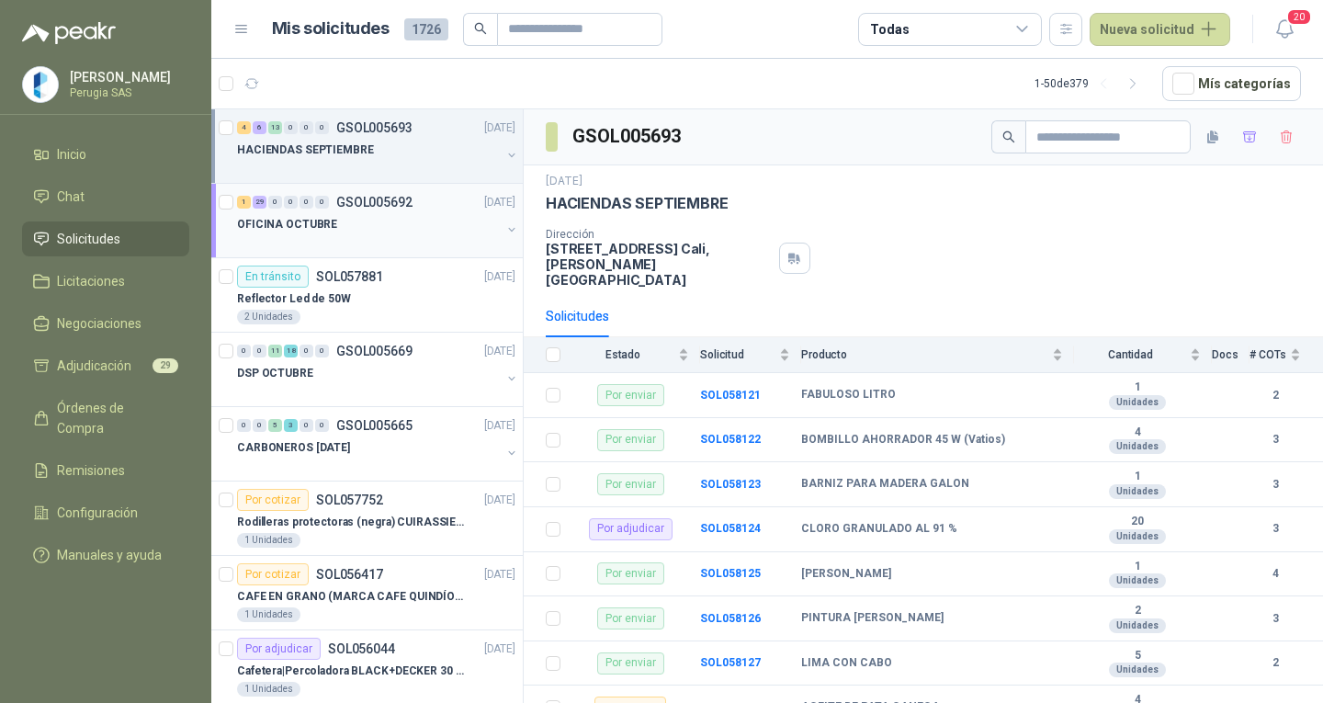
click at [421, 218] on div "OFICINA OCTUBRE" at bounding box center [369, 224] width 264 height 22
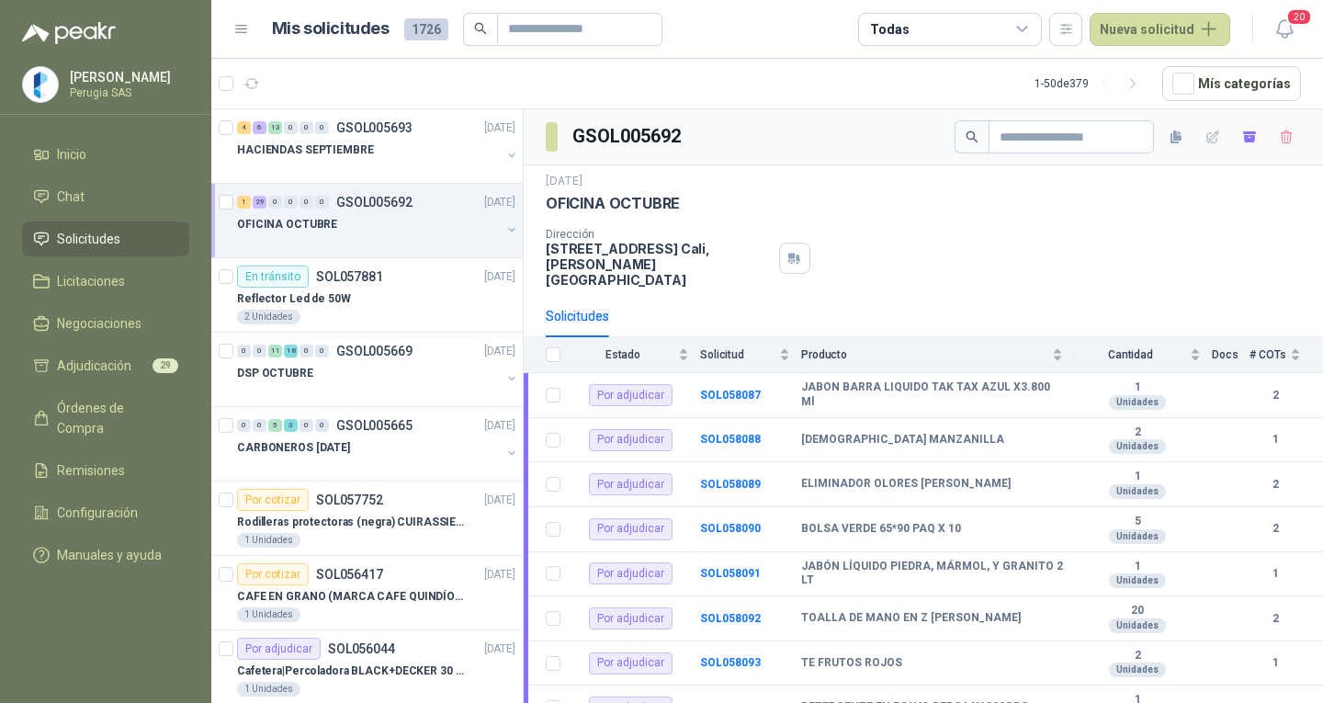
click at [357, 242] on div at bounding box center [369, 242] width 264 height 15
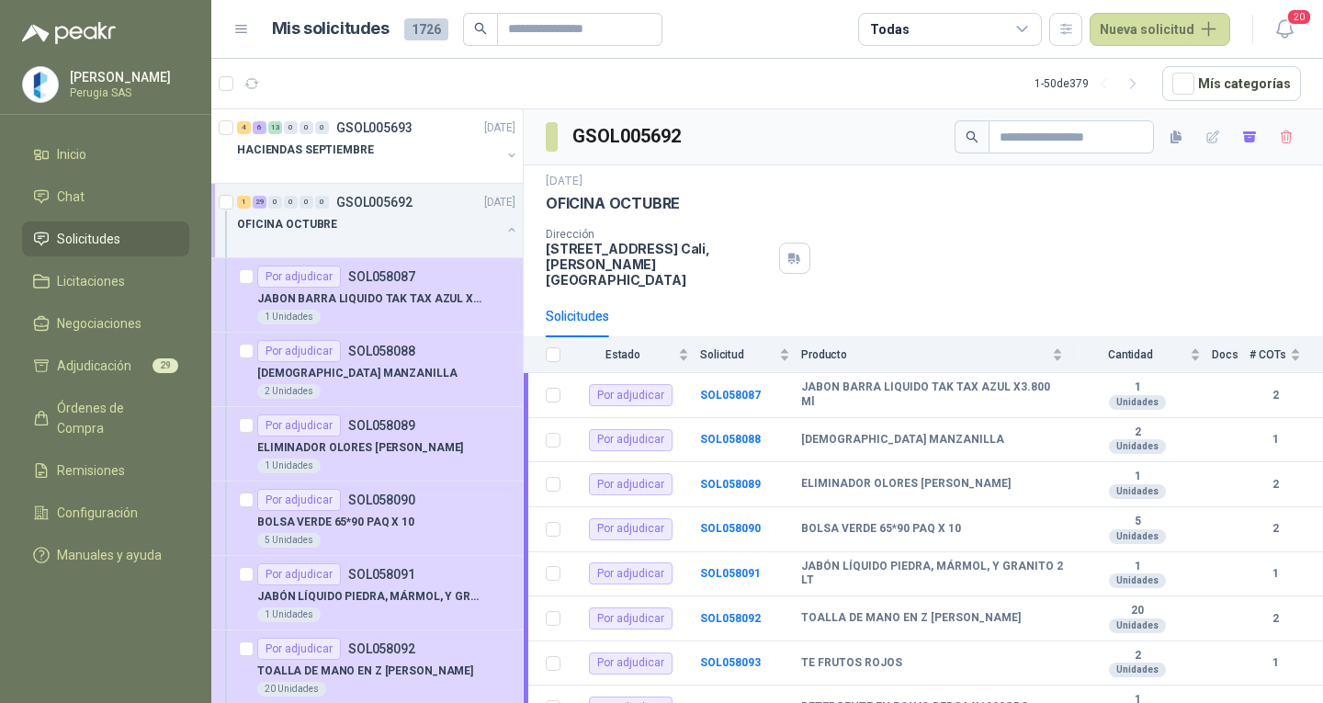
scroll to position [6, 0]
